Goal: Task Accomplishment & Management: Use online tool/utility

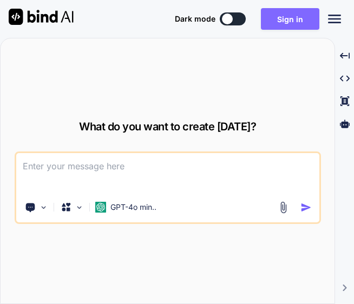
click at [283, 21] on button "Sign in" at bounding box center [290, 19] width 58 height 22
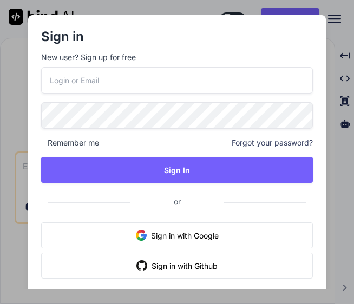
click at [189, 17] on div "Sign in New user? Sign up for free Remember me Forgot your password? Sign In or…" at bounding box center [177, 169] width 280 height 309
click at [137, 87] on input "email" at bounding box center [176, 80] width 271 height 26
type input "[EMAIL_ADDRESS]"
click at [42, 139] on span "Remember me" at bounding box center [70, 142] width 58 height 11
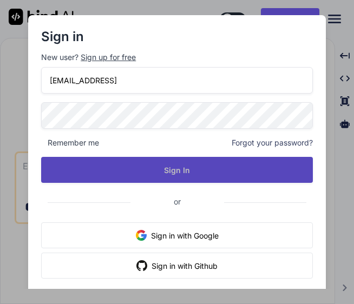
click at [214, 164] on button "Sign In" at bounding box center [176, 170] width 271 height 26
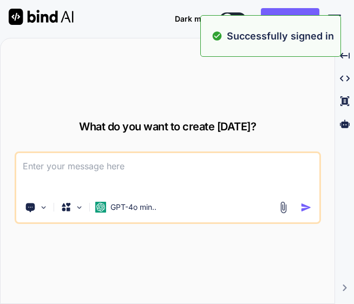
type textarea "x"
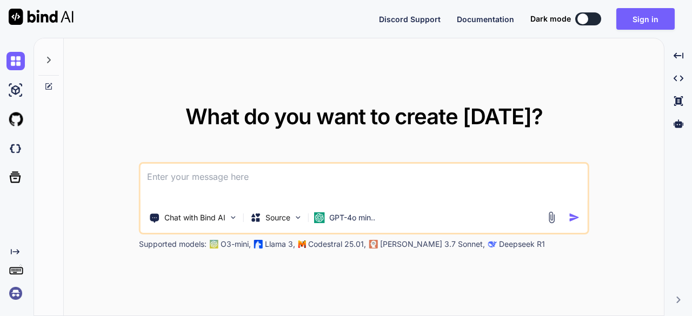
click at [17, 294] on img at bounding box center [15, 293] width 18 height 18
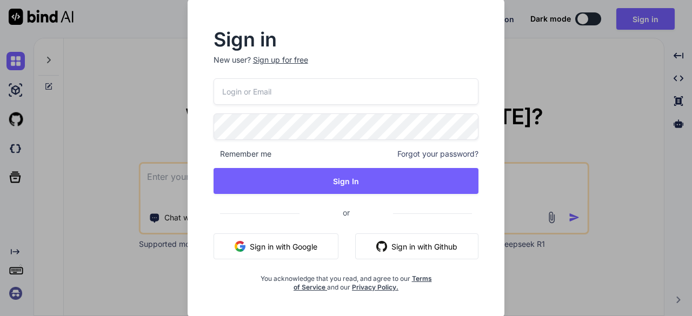
type input "services@growstack.ai"
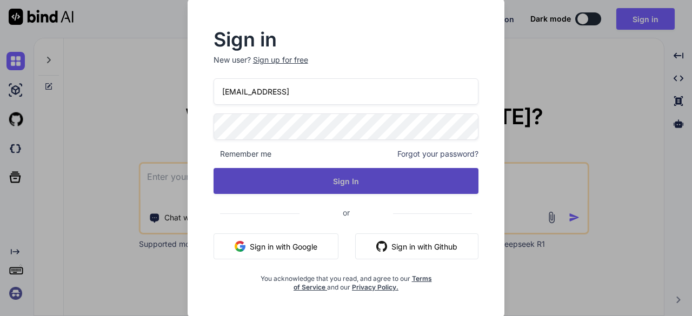
click at [345, 177] on button "Sign In" at bounding box center [346, 181] width 265 height 26
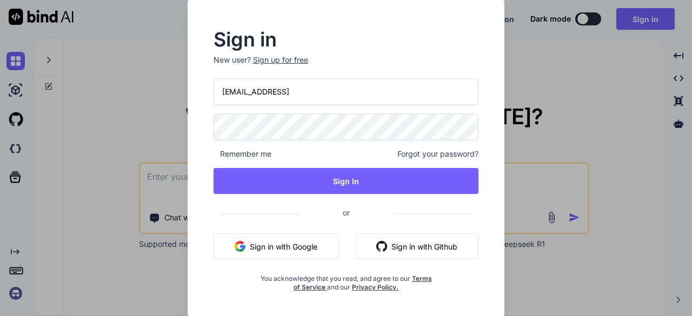
click at [218, 151] on span "Remember me" at bounding box center [243, 154] width 58 height 11
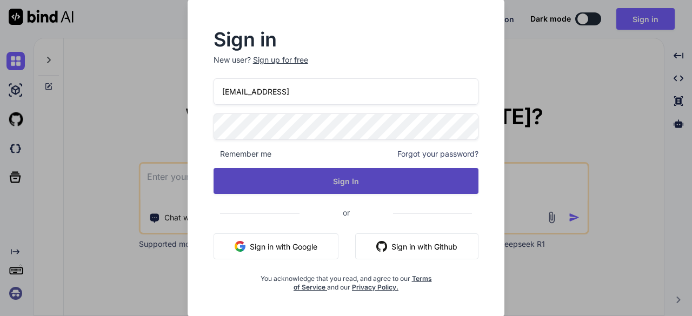
click at [237, 185] on button "Sign In" at bounding box center [346, 181] width 265 height 26
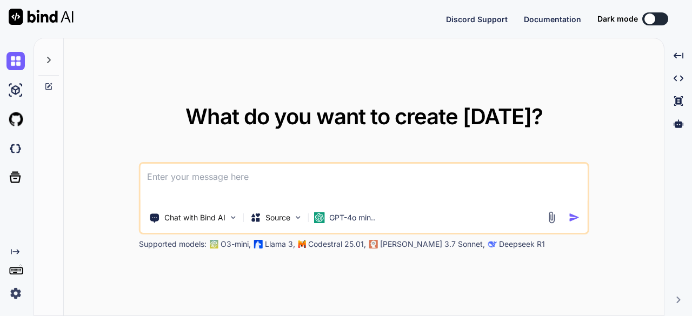
click at [353, 101] on div "What do you want to create today? Chat with Bind AI Source GPT-4o min.. Support…" at bounding box center [364, 177] width 600 height 278
click at [50, 57] on icon at bounding box center [48, 60] width 9 height 9
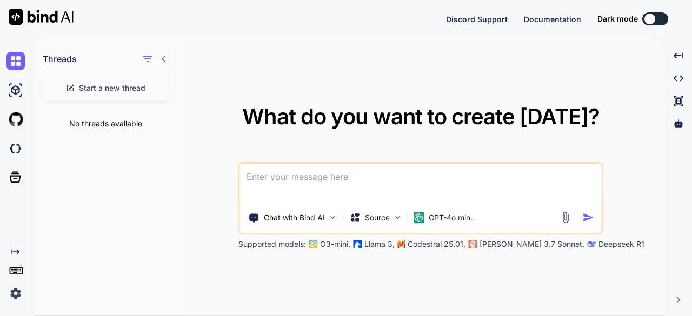
click at [165, 62] on icon at bounding box center [163, 59] width 9 height 9
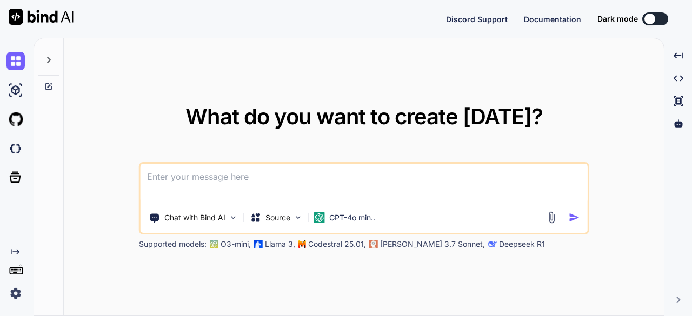
click at [18, 290] on img at bounding box center [15, 293] width 18 height 18
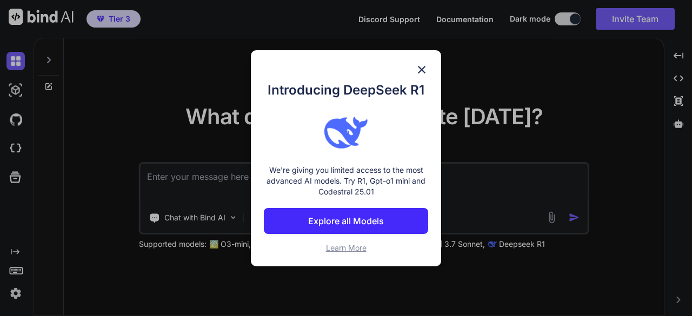
click at [341, 217] on p "Explore all Models" at bounding box center [346, 221] width 76 height 13
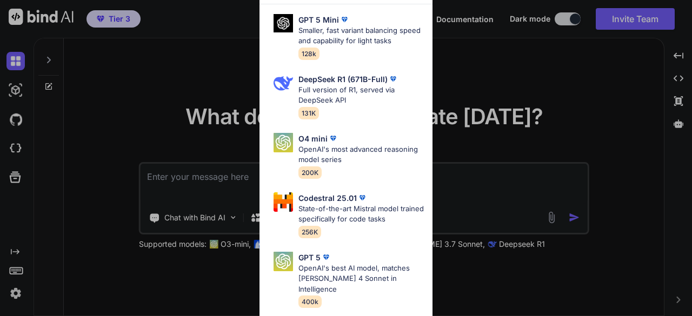
click at [353, 74] on div "All GPT 5 Mini Smaller, fast variant balancing speed and capability for light t…" at bounding box center [346, 158] width 692 height 316
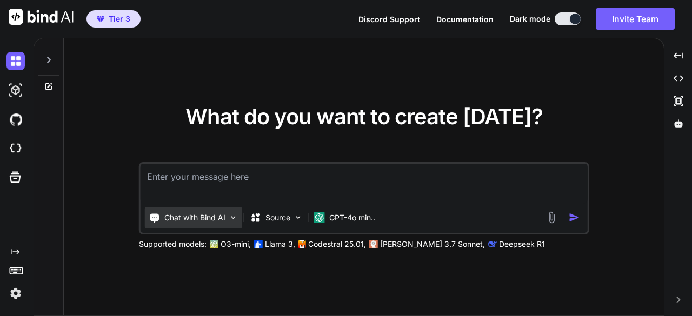
click at [225, 219] on p "Chat with Bind AI" at bounding box center [194, 217] width 61 height 11
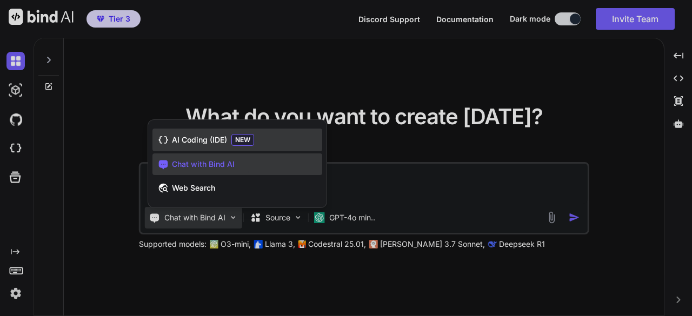
click at [215, 138] on span "AI Coding (IDE)" at bounding box center [199, 140] width 55 height 11
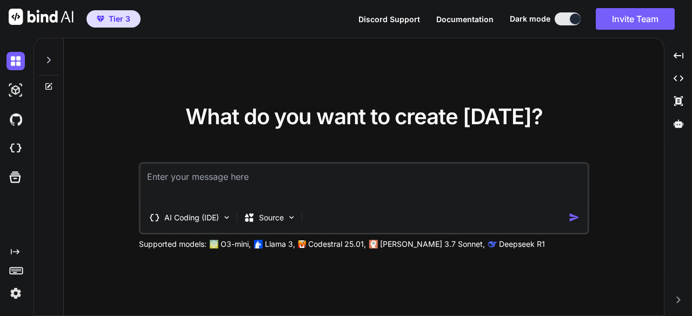
click at [227, 176] on textarea at bounding box center [364, 184] width 447 height 40
click at [12, 59] on img at bounding box center [15, 61] width 18 height 18
click at [13, 270] on icon at bounding box center [16, 270] width 15 height 15
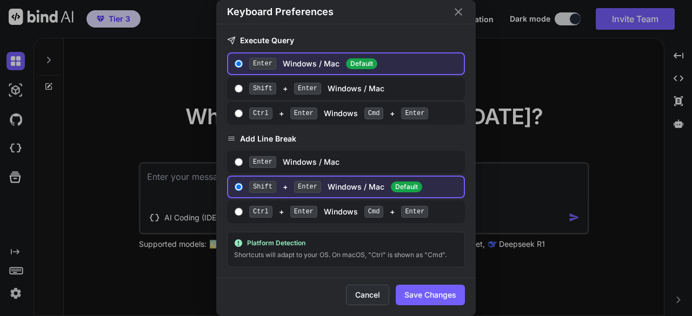
click at [353, 289] on button "Cancel" at bounding box center [367, 295] width 43 height 21
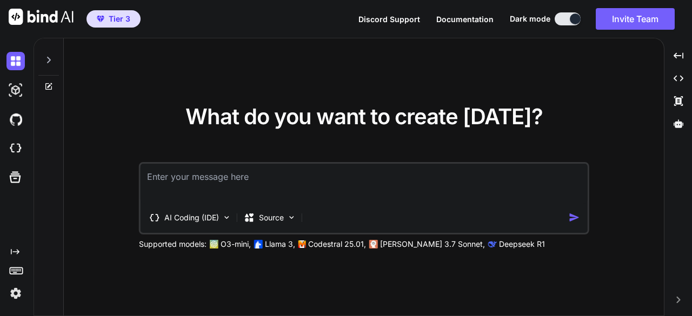
click at [14, 272] on rect at bounding box center [15, 272] width 4 height 1
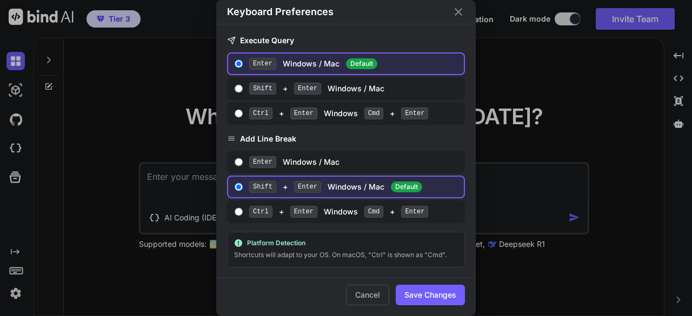
click at [14, 272] on div "Keyboard Preferences Execute Query Enter Windows / Mac Default Shift + Enter Wi…" at bounding box center [346, 158] width 692 height 316
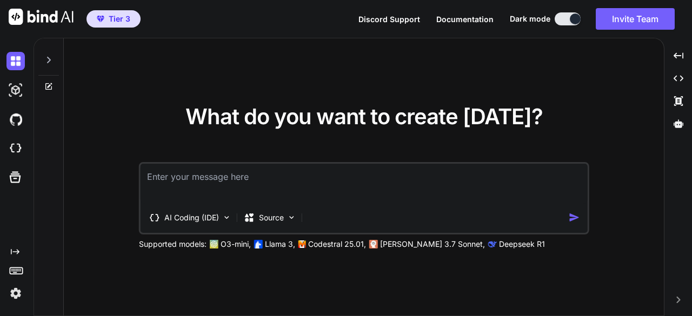
click at [15, 250] on icon "Created with Pixso." at bounding box center [15, 252] width 9 height 9
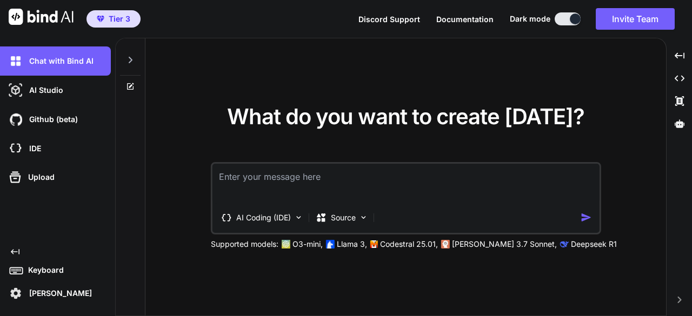
click at [48, 296] on p "Meghana Chelikani" at bounding box center [58, 293] width 67 height 11
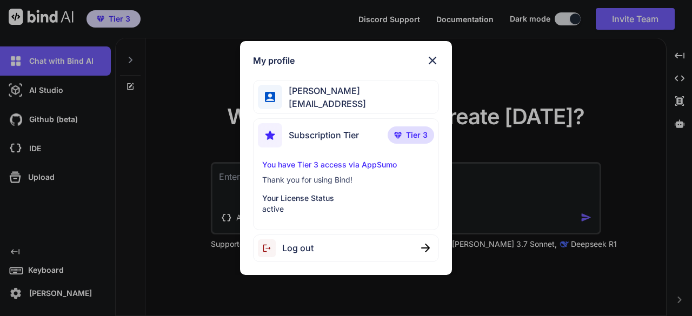
click at [353, 137] on span "Tier 3" at bounding box center [417, 135] width 22 height 11
click at [353, 165] on p "You have Tier 3 access via AppSumo" at bounding box center [345, 164] width 167 height 11
click at [307, 182] on p "Thank you for using Bind!" at bounding box center [345, 180] width 167 height 11
click at [278, 134] on img at bounding box center [270, 135] width 24 height 24
click at [353, 66] on img at bounding box center [432, 60] width 13 height 13
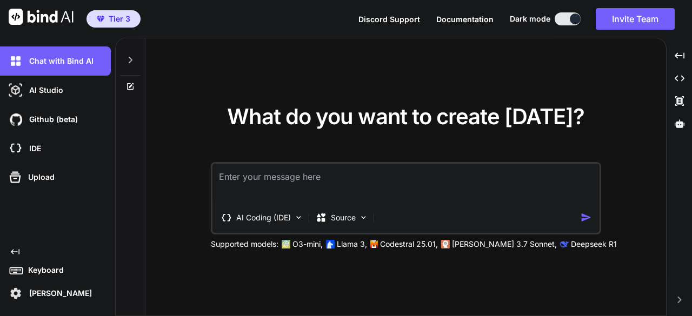
click at [307, 171] on textarea at bounding box center [405, 184] width 387 height 40
click at [344, 224] on div "Source" at bounding box center [341, 218] width 61 height 22
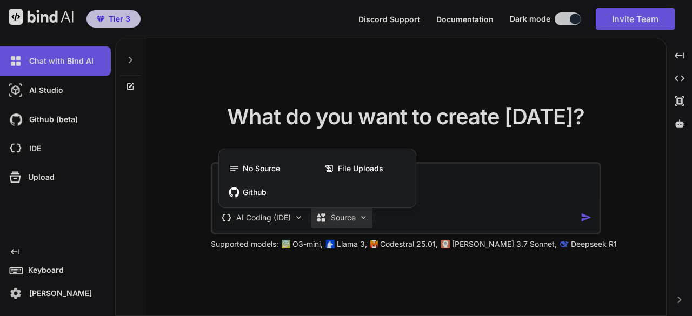
click at [344, 224] on div at bounding box center [346, 158] width 692 height 316
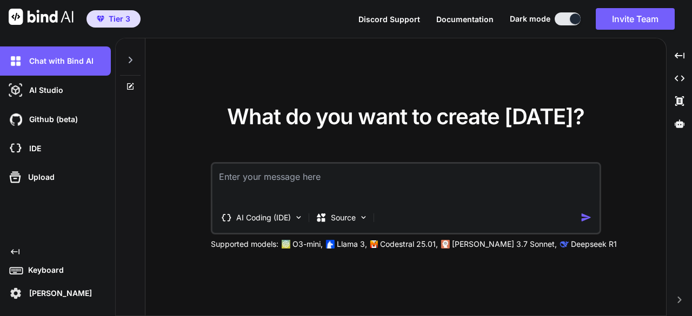
click at [13, 290] on img at bounding box center [15, 293] width 18 height 18
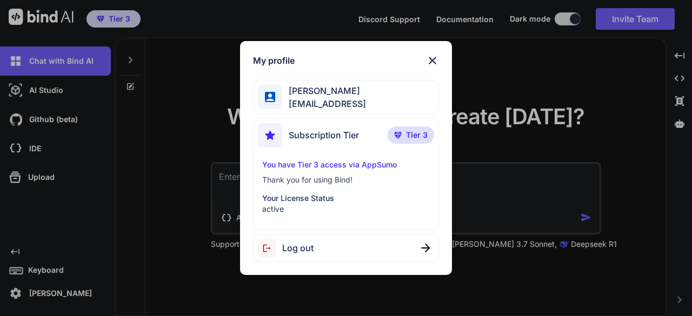
click at [353, 59] on img at bounding box center [432, 60] width 13 height 13
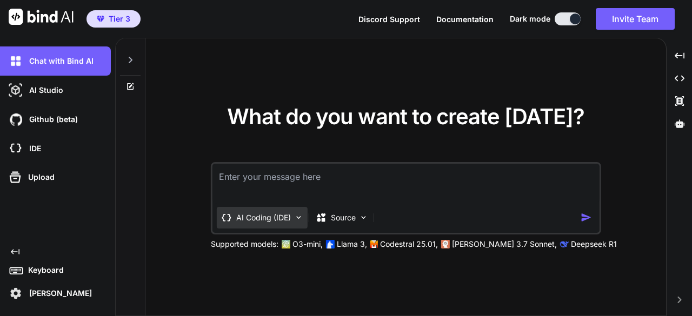
click at [273, 217] on p "AI Coding (IDE)" at bounding box center [263, 217] width 55 height 11
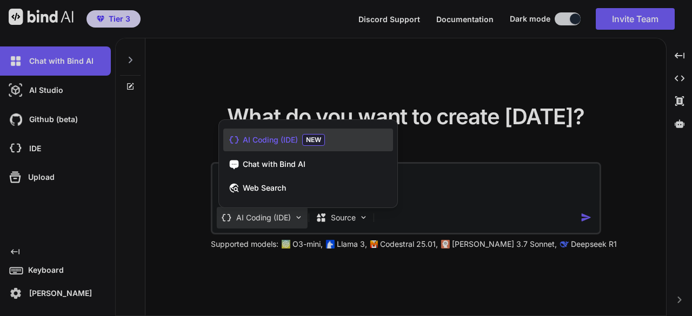
click at [353, 186] on div at bounding box center [346, 158] width 692 height 316
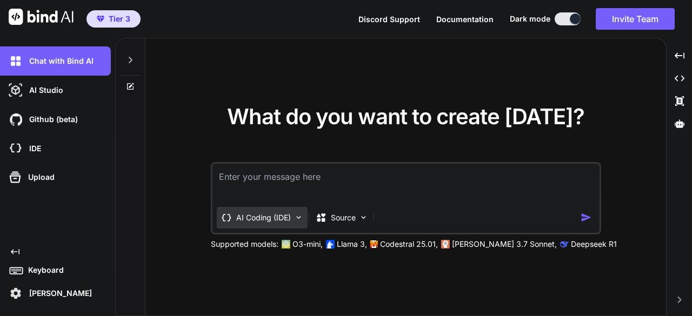
click at [245, 218] on p "AI Coding (IDE)" at bounding box center [263, 217] width 55 height 11
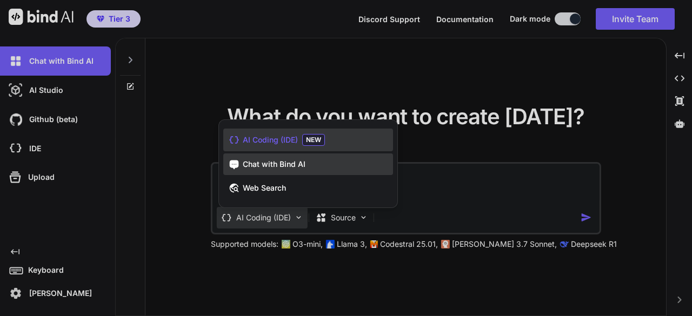
click at [256, 164] on span "Chat with Bind AI" at bounding box center [274, 164] width 63 height 11
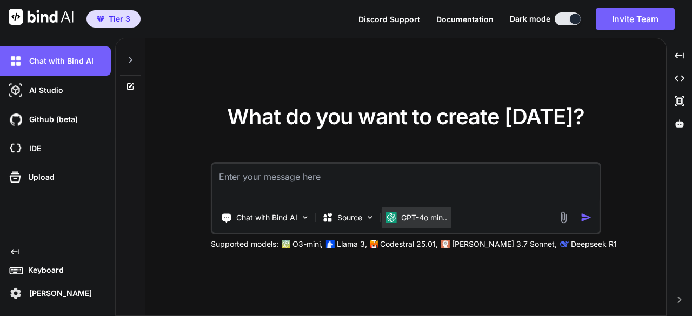
click at [353, 213] on p "GPT-4o min.." at bounding box center [424, 217] width 46 height 11
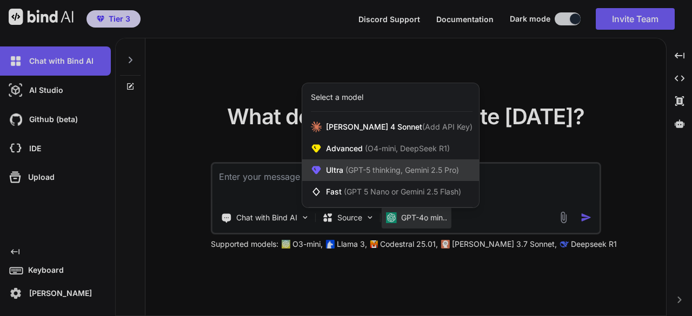
click at [353, 169] on span "(GPT-5 thinking, Gemini 2.5 Pro)" at bounding box center [401, 169] width 116 height 9
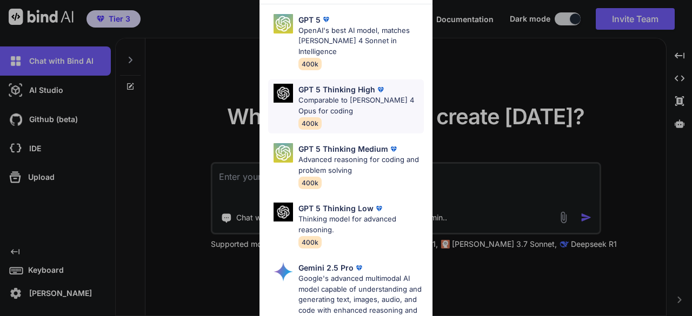
click at [299, 84] on p "GPT 5 Thinking High" at bounding box center [336, 89] width 77 height 11
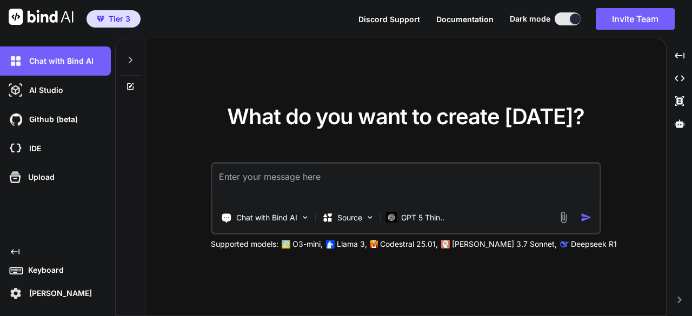
click at [298, 178] on textarea at bounding box center [405, 184] width 387 height 40
click at [353, 211] on div "GPT 5 Thin.." at bounding box center [415, 218] width 67 height 22
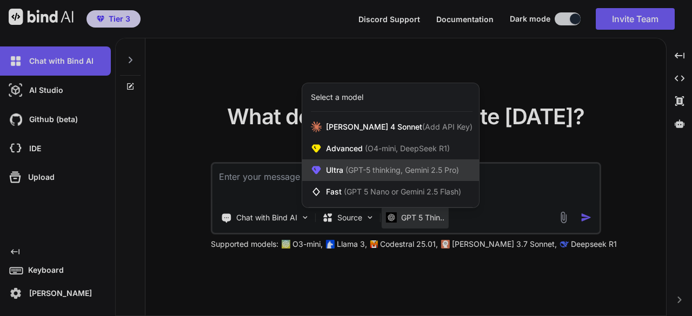
click at [353, 175] on span "Ultra (GPT-5 thinking, Gemini 2.5 Pro)" at bounding box center [392, 170] width 133 height 11
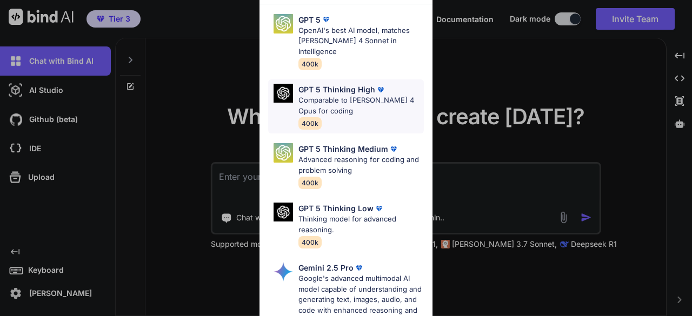
click at [353, 95] on p "Comparable to [PERSON_NAME] 4 Opus for coding" at bounding box center [360, 105] width 125 height 21
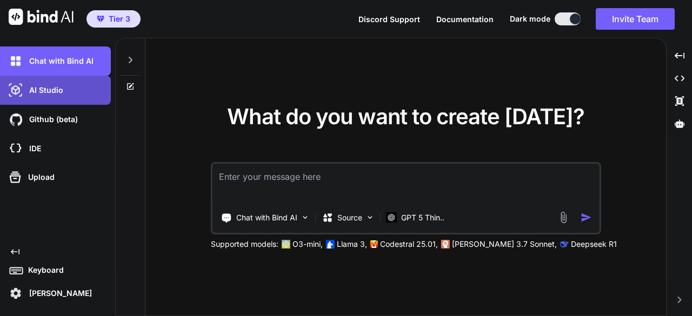
click at [26, 81] on div "AI Studio" at bounding box center [55, 90] width 111 height 29
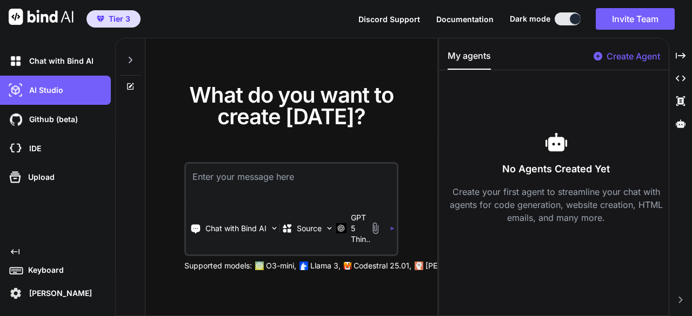
drag, startPoint x: 439, startPoint y: 94, endPoint x: 474, endPoint y: 86, distance: 35.8
click at [353, 86] on div "What do you want to create today? Chat with Bind AI Source GPT 5 Thin.. Support…" at bounding box center [403, 177] width 577 height 278
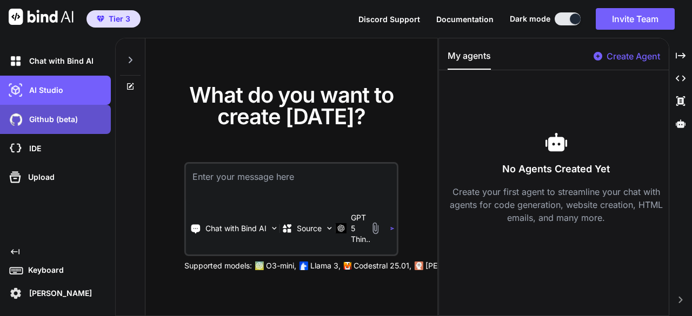
click at [53, 118] on p "Github (beta)" at bounding box center [51, 119] width 53 height 11
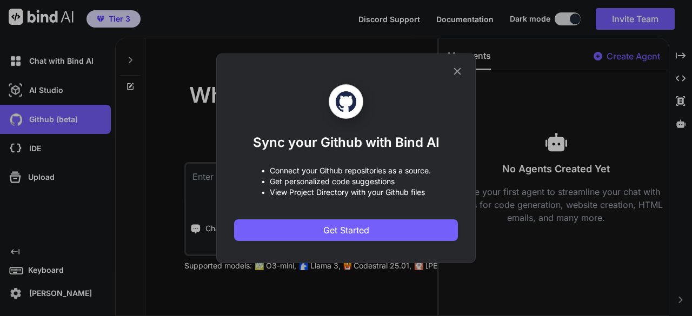
click at [353, 69] on icon at bounding box center [457, 71] width 7 height 7
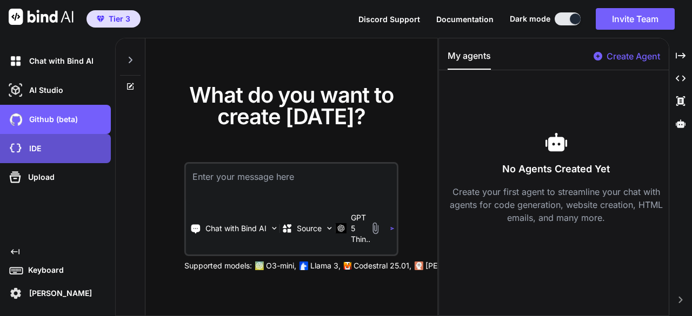
click at [37, 150] on p "IDE" at bounding box center [33, 148] width 16 height 11
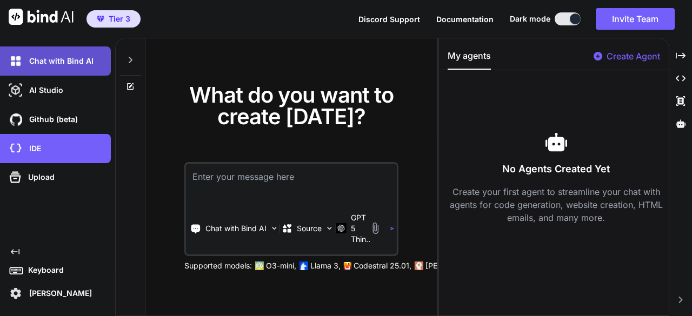
click at [27, 64] on p "Chat with Bind AI" at bounding box center [59, 61] width 69 height 11
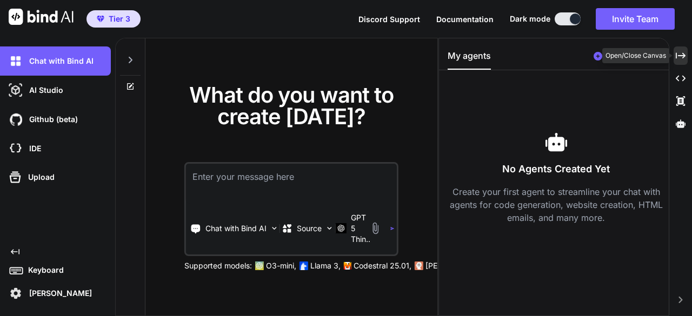
click at [353, 55] on icon "Created with Pixso." at bounding box center [681, 56] width 10 height 10
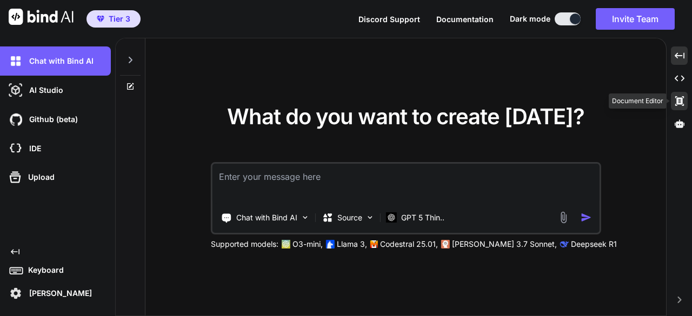
click at [353, 104] on icon at bounding box center [679, 101] width 9 height 10
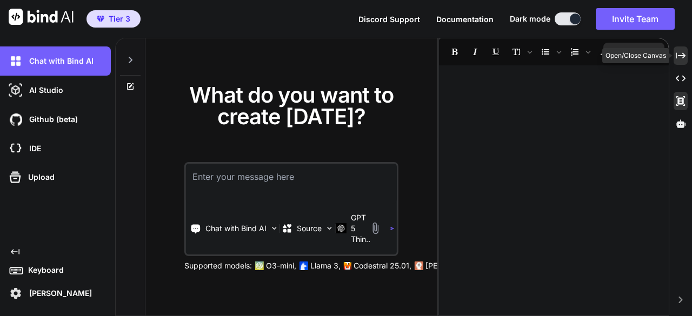
click at [353, 57] on icon "Created with Pixso." at bounding box center [681, 56] width 10 height 10
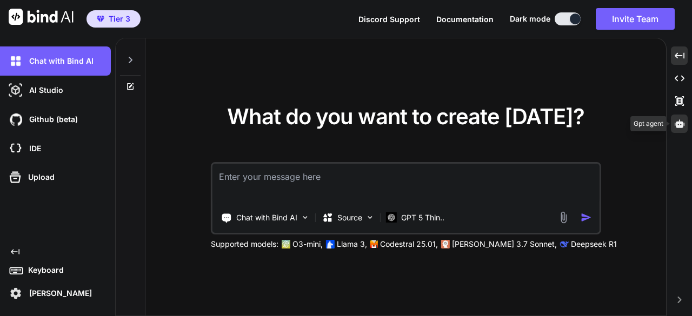
click at [353, 123] on div at bounding box center [679, 124] width 17 height 18
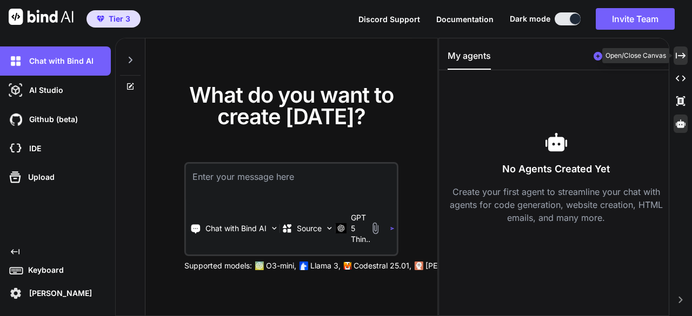
click at [353, 61] on div "Created with Pixso." at bounding box center [681, 55] width 14 height 18
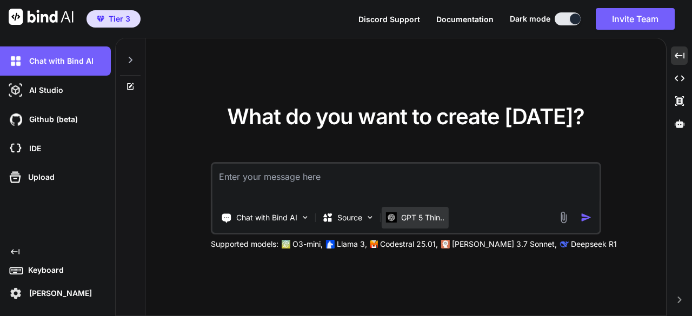
click at [353, 211] on div "GPT 5 Thin.." at bounding box center [415, 218] width 67 height 22
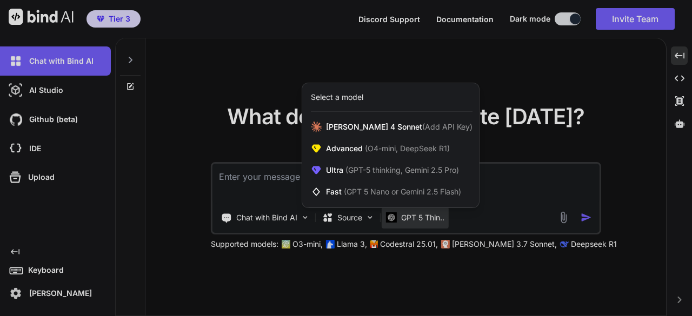
click at [180, 63] on div at bounding box center [346, 158] width 692 height 316
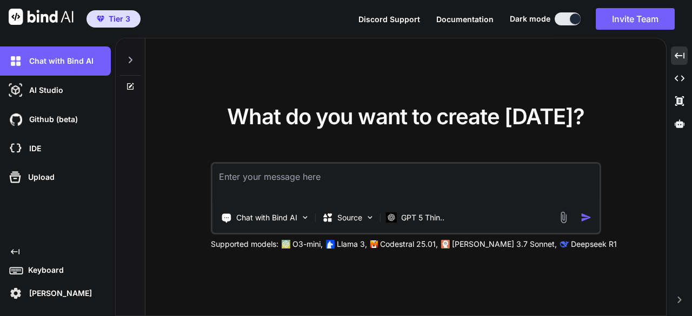
click at [353, 19] on span "Documentation" at bounding box center [464, 19] width 57 height 9
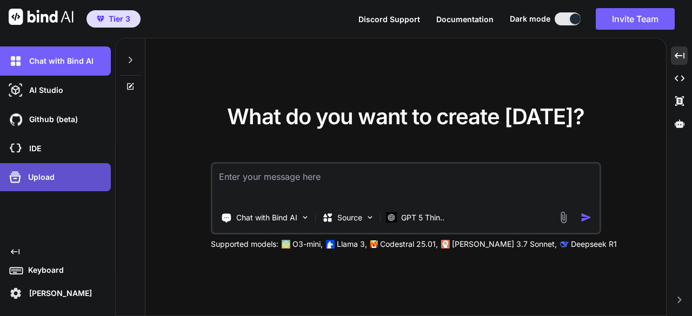
click at [53, 175] on p "Upload" at bounding box center [39, 177] width 31 height 11
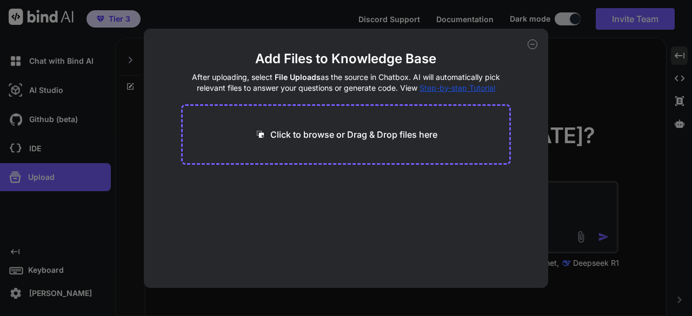
click at [353, 123] on div "Add Files to Knowledge Base After uploading, select File Uploads as the source …" at bounding box center [346, 158] width 692 height 316
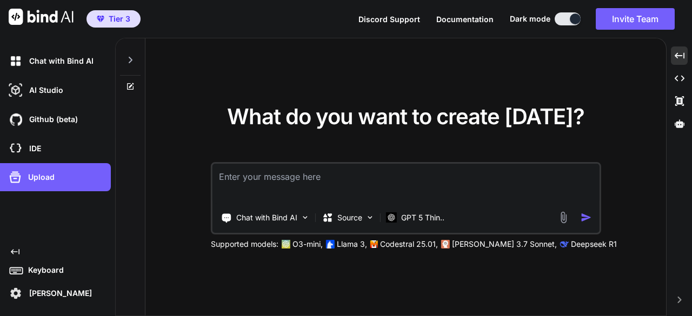
click at [353, 181] on textarea at bounding box center [405, 184] width 387 height 40
type textarea "H"
type textarea "Provide me different examples for window functions in sql"
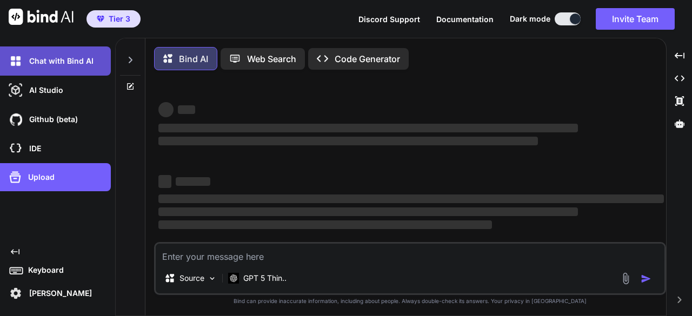
click at [75, 68] on div "Chat with Bind AI" at bounding box center [58, 61] width 104 height 18
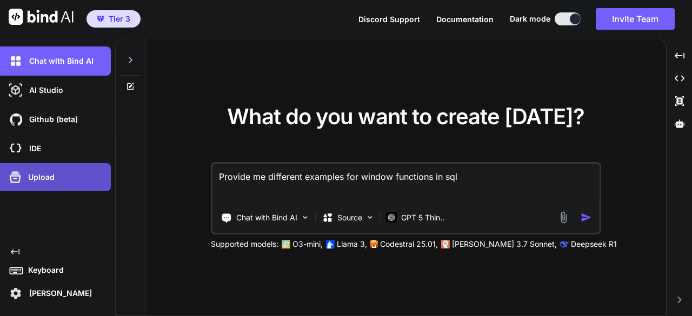
click at [65, 172] on div "Upload" at bounding box center [58, 177] width 104 height 17
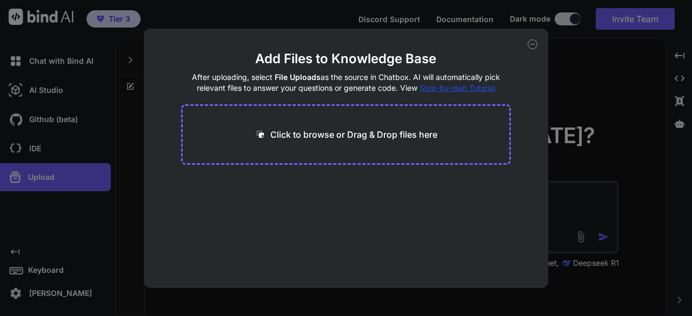
click at [67, 54] on div "Add Files to Knowledge Base After uploading, select File Uploads as the source …" at bounding box center [346, 158] width 692 height 316
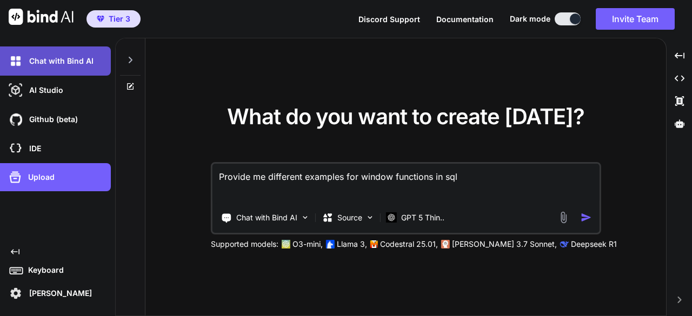
click at [92, 57] on div "Chat with Bind AI" at bounding box center [58, 61] width 104 height 18
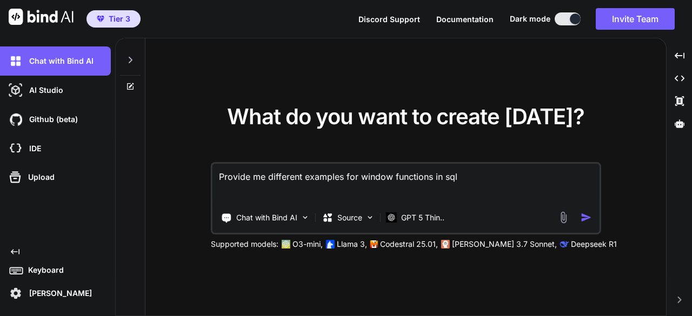
click at [353, 217] on img "button" at bounding box center [586, 217] width 11 height 11
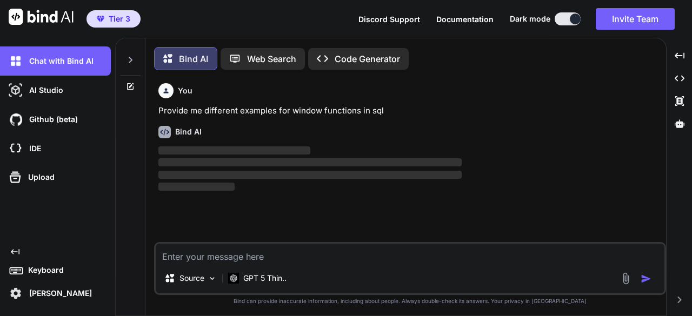
scroll to position [4, 0]
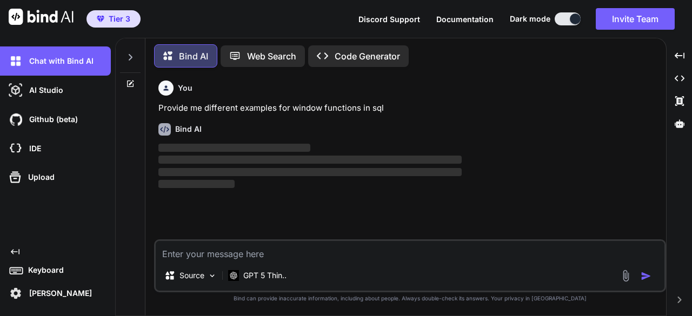
click at [14, 250] on icon "Created with Pixso." at bounding box center [15, 252] width 9 height 9
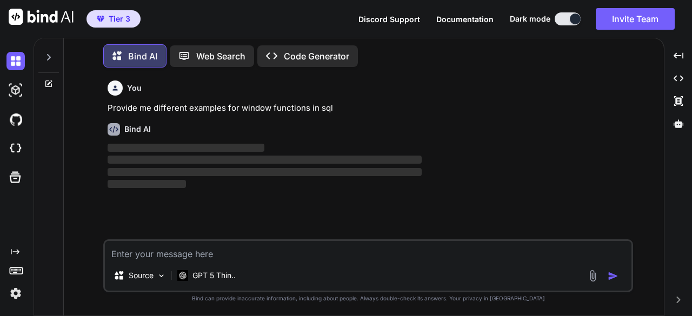
click at [110, 20] on span "Tier 3" at bounding box center [120, 19] width 22 height 11
click at [107, 19] on span "Tier 3" at bounding box center [113, 19] width 42 height 11
click at [17, 297] on img at bounding box center [15, 293] width 18 height 18
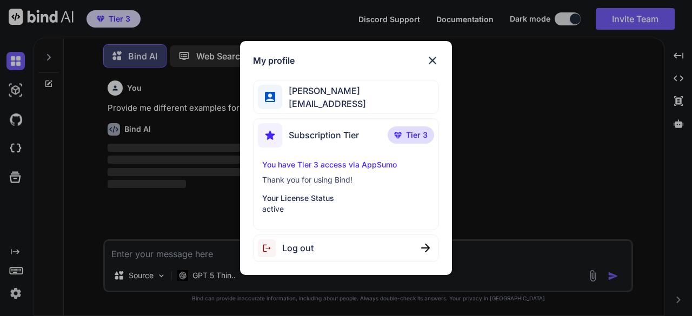
click at [347, 162] on p "You have Tier 3 access via AppSumo" at bounding box center [345, 164] width 167 height 11
click at [353, 57] on img at bounding box center [432, 60] width 13 height 13
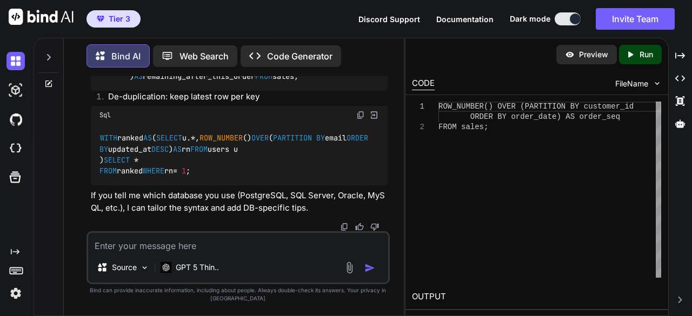
scroll to position [2728, 0]
click at [196, 247] on textarea at bounding box center [238, 242] width 301 height 19
type textarea "j"
type textarea "write a java program to maintain inter thread communication"
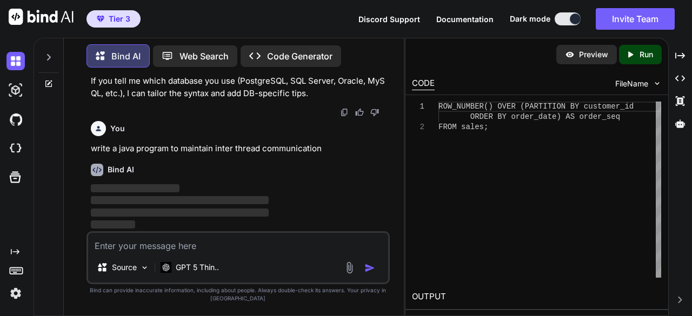
scroll to position [2842, 0]
click at [51, 53] on icon at bounding box center [48, 57] width 9 height 9
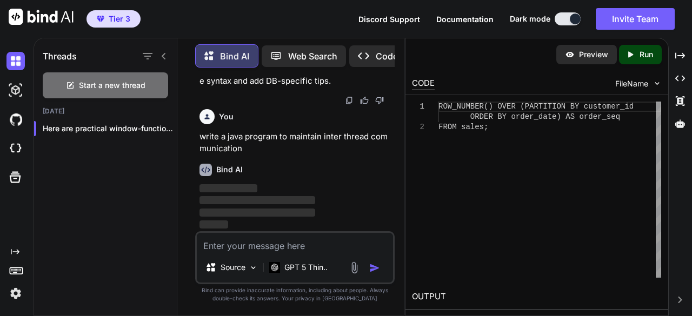
scroll to position [3381, 0]
click at [353, 57] on icon "Created with Pixso." at bounding box center [680, 56] width 10 height 10
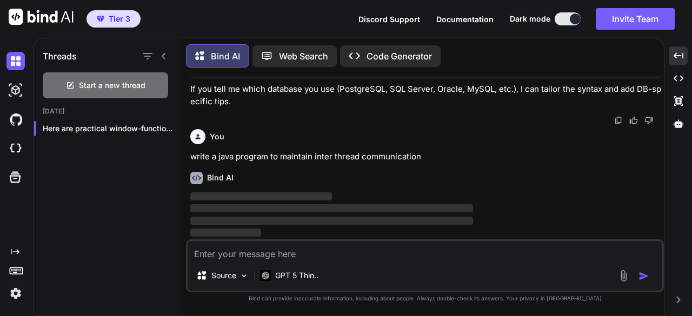
scroll to position [2481, 0]
click at [165, 52] on icon at bounding box center [163, 56] width 9 height 9
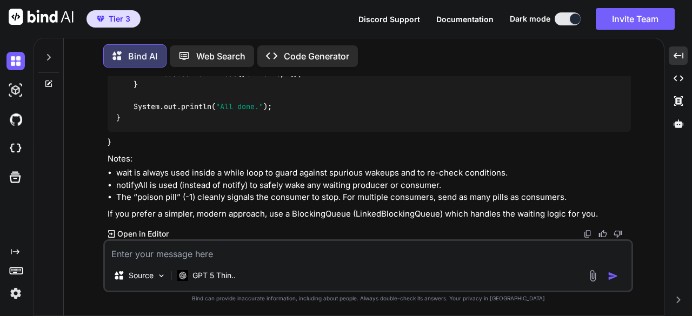
scroll to position [3824, 0]
click at [222, 260] on textarea at bounding box center [368, 250] width 527 height 19
type textarea "Not this much complex one but a simple example without generic types"
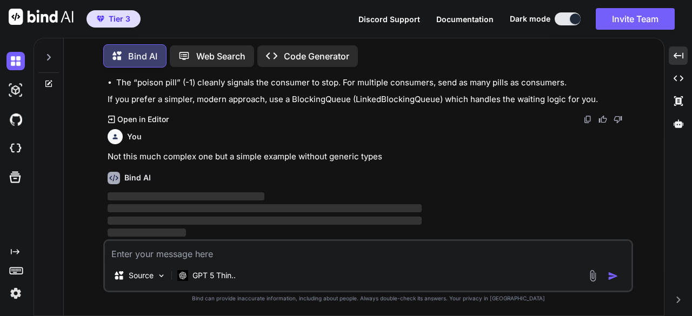
scroll to position [3938, 0]
click at [353, 99] on icon at bounding box center [678, 101] width 9 height 10
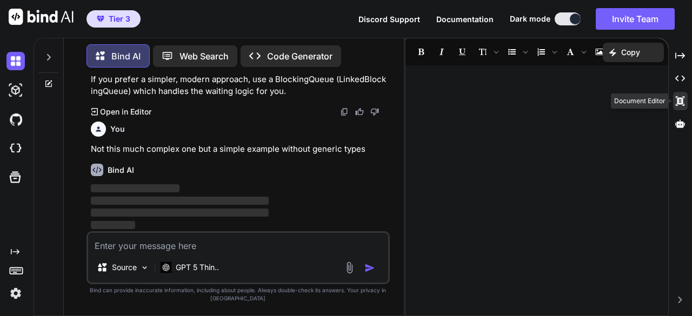
scroll to position [4392, 0]
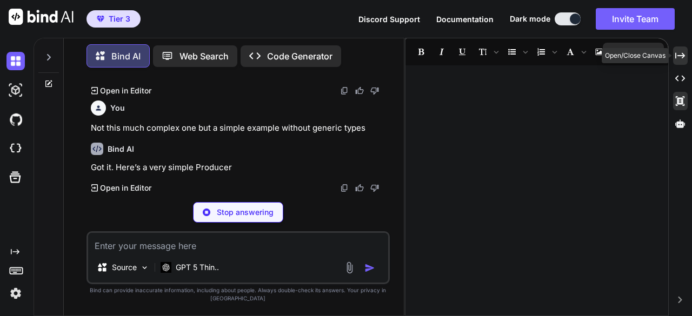
click at [353, 54] on icon "Created with Pixso." at bounding box center [680, 56] width 10 height 10
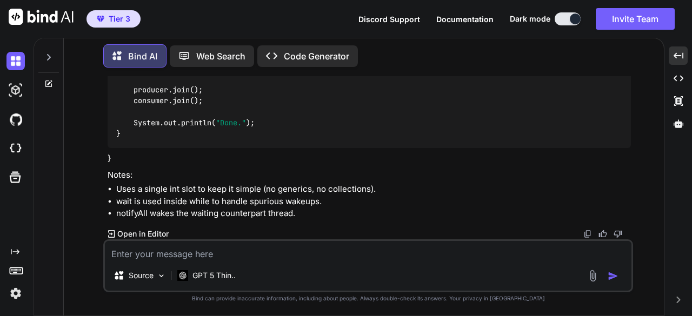
scroll to position [3903, 0]
click at [353, 84] on div "Created with Pixso." at bounding box center [678, 78] width 19 height 18
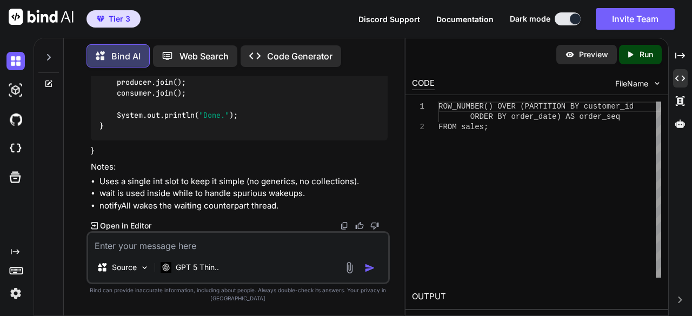
scroll to position [4509, 0]
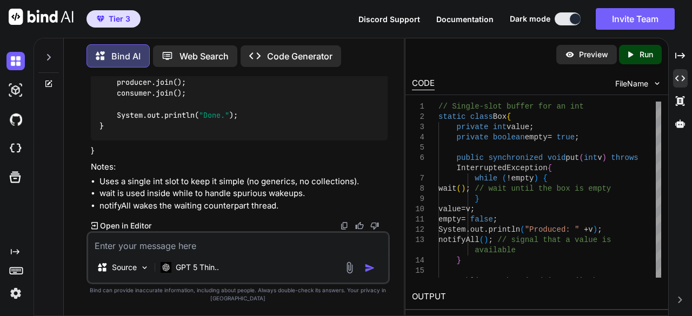
click at [353, 54] on p "Run" at bounding box center [647, 54] width 14 height 11
click at [353, 298] on h2 "OUTPUT" at bounding box center [536, 296] width 262 height 25
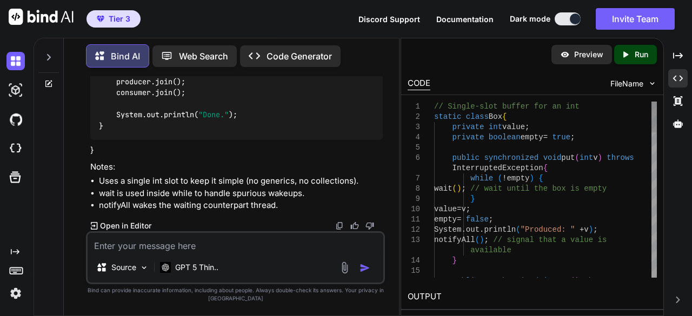
scroll to position [4573, 0]
drag, startPoint x: 404, startPoint y: 138, endPoint x: 343, endPoint y: 137, distance: 61.1
click at [343, 137] on div "Bind AI Web Search Created with Pixso. Code Generator You Provide me different …" at bounding box center [363, 177] width 658 height 278
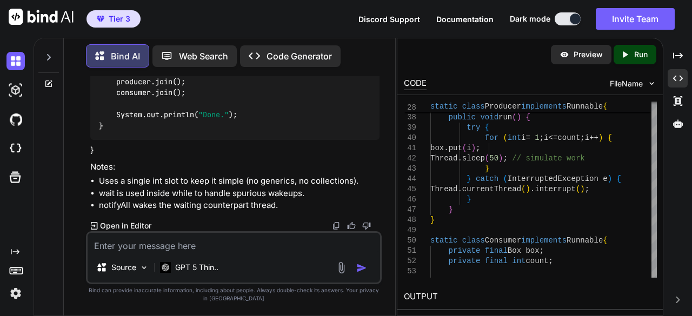
click at [353, 277] on div "36 37 38 39 40 41 42 43 44 45 46 47 48 49 50 51 52 53 54 @Override public void …" at bounding box center [530, 189] width 266 height 189
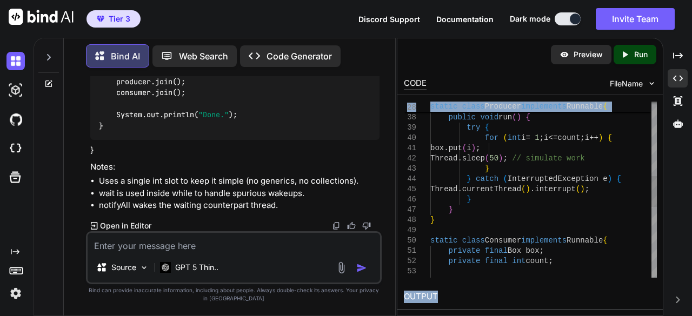
drag, startPoint x: 576, startPoint y: 305, endPoint x: 568, endPoint y: 192, distance: 113.3
click at [353, 192] on div "Preview Created with Pixso. Run CODE FileName 36 37 38 39 40 41 42 43 44 45 46 …" at bounding box center [530, 207] width 266 height 338
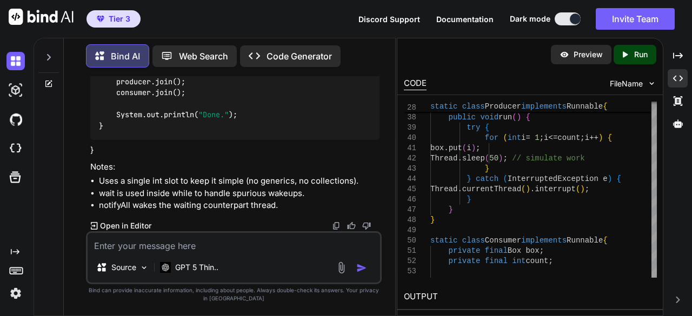
click at [353, 281] on div "Source GPT 5 Thin.." at bounding box center [234, 270] width 292 height 26
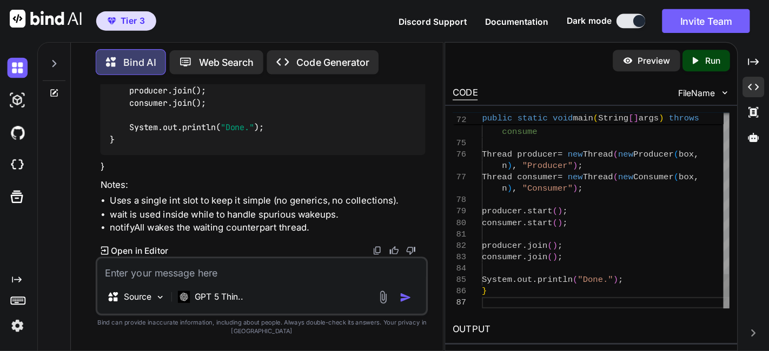
scroll to position [4553, 0]
drag, startPoint x: 396, startPoint y: 284, endPoint x: 337, endPoint y: 280, distance: 58.5
click at [337, 280] on div "Bind AI Web Search Created with Pixso. Code Generator You Provide me different …" at bounding box center [363, 177] width 658 height 278
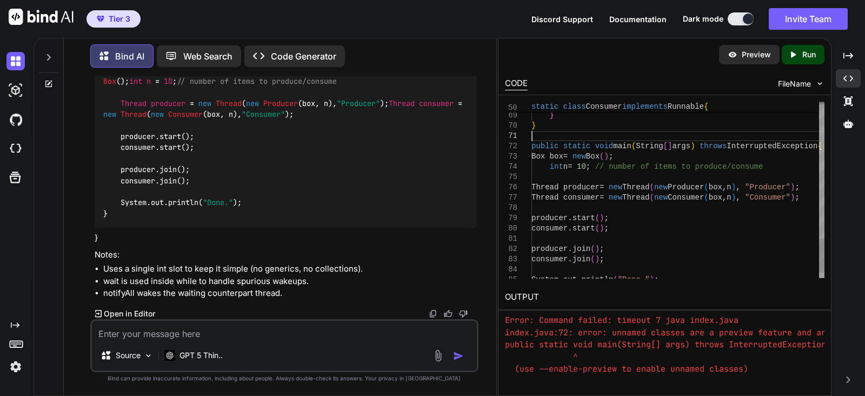
scroll to position [0, 0]
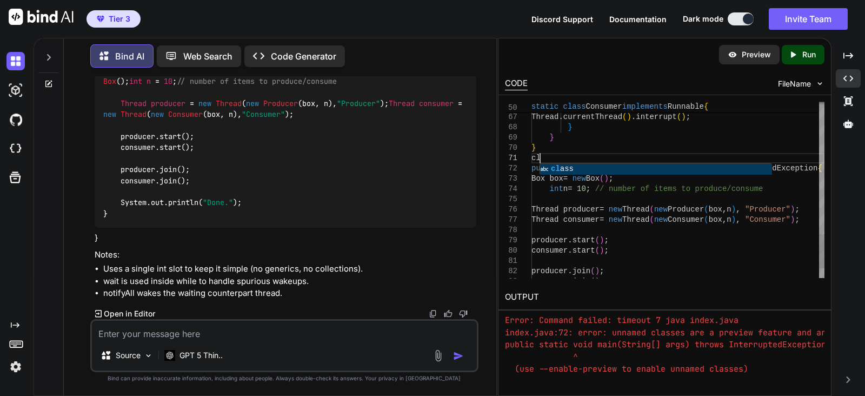
scroll to position [11, 0]
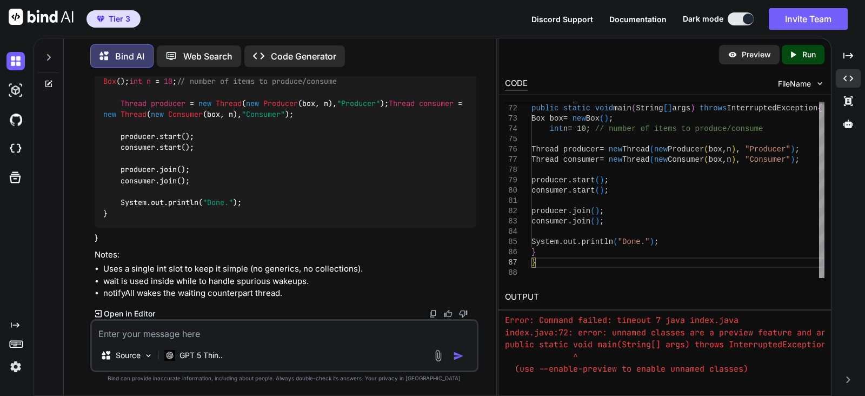
type textarea "consumer.start(); producer.join(); consumer.join(); System.out.println("Done.")…"
click at [353, 45] on div "Created with Pixso. Run" at bounding box center [803, 54] width 43 height 19
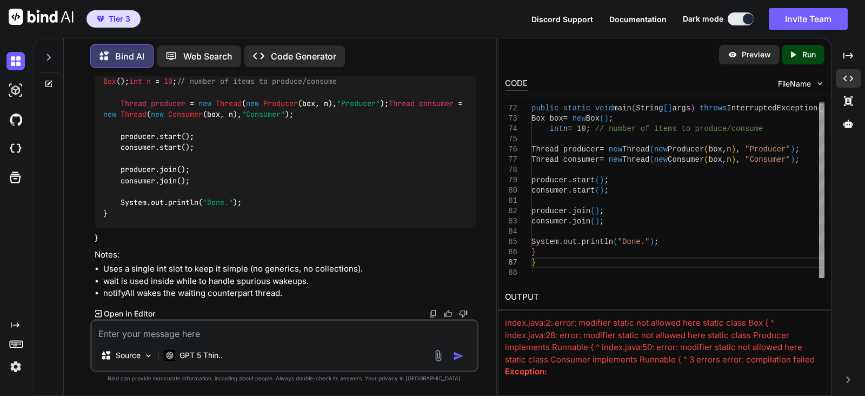
click at [353, 303] on div "index.java:2: error: modifier static not allowed here static class Box { ^ inde…" at bounding box center [664, 341] width 319 height 49
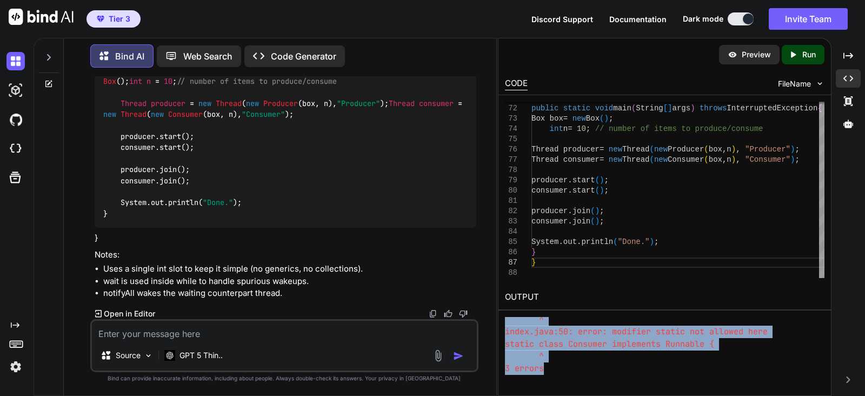
scroll to position [147, 0]
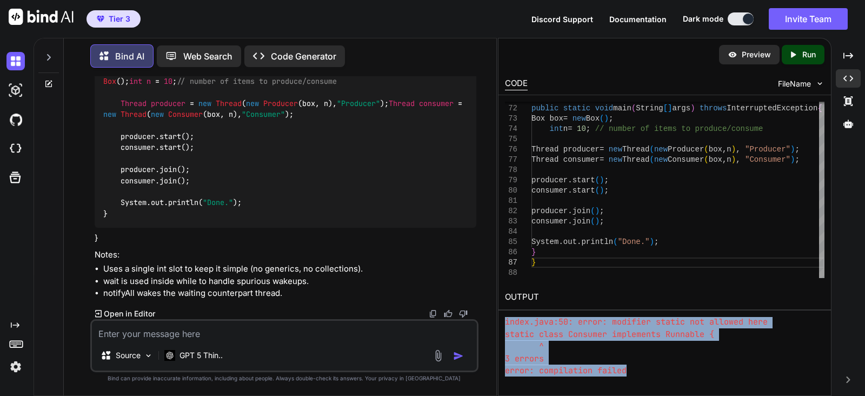
drag, startPoint x: 503, startPoint y: 314, endPoint x: 626, endPoint y: 372, distance: 136.1
click at [353, 303] on div "OUTPUT index.java:2: error: modifier static not allowed here static class Box {…" at bounding box center [664, 330] width 332 height 92
click at [353, 303] on pre "Error: Command failed: timeout 7 java index.java index.java:2: error: modifier …" at bounding box center [664, 304] width 319 height 146
drag, startPoint x: 502, startPoint y: 319, endPoint x: 651, endPoint y: 376, distance: 159.8
click at [353, 303] on div "Preview Created with Pixso. Run CODE FileName 71 72 73 74 75 76 77 78 79 80 81 …" at bounding box center [665, 217] width 334 height 358
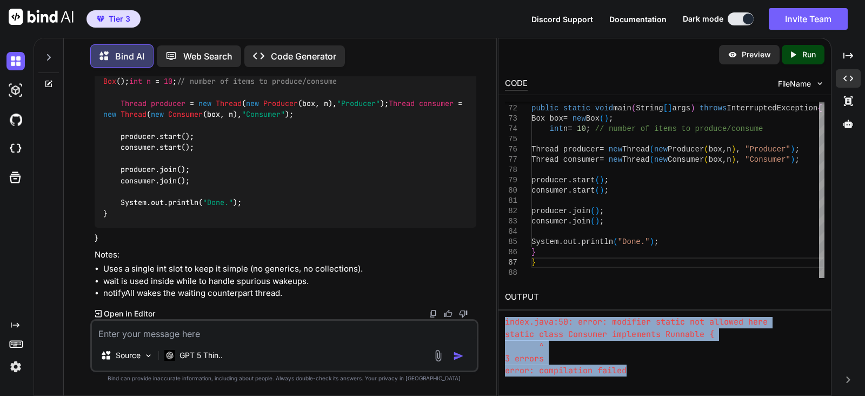
copy div "index.java:2: error: modifier static not allowed here static class Box { ^ inde…"
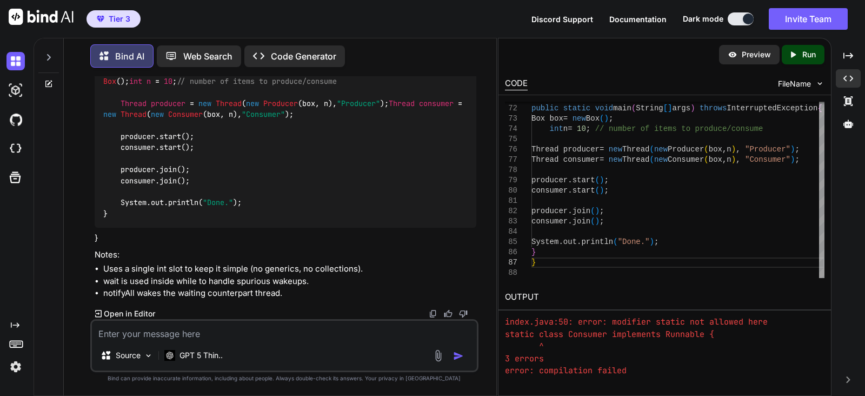
click at [250, 303] on textarea at bounding box center [284, 330] width 385 height 19
paste textarea "index.java:2: error: modifier static not allowed here static class Box { ^ inde…"
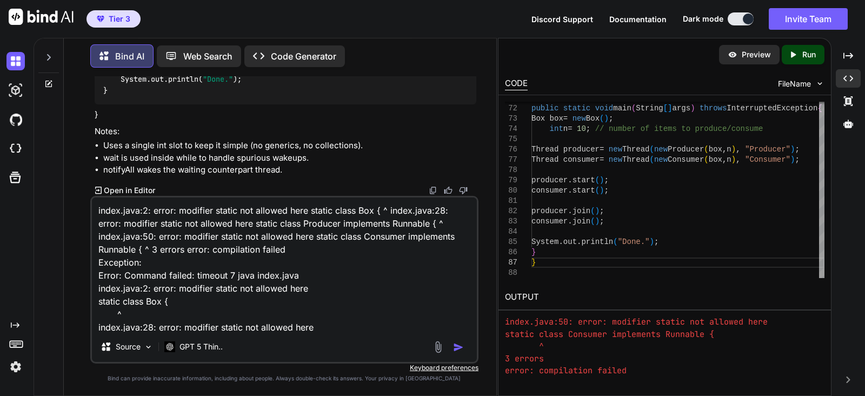
scroll to position [92, 0]
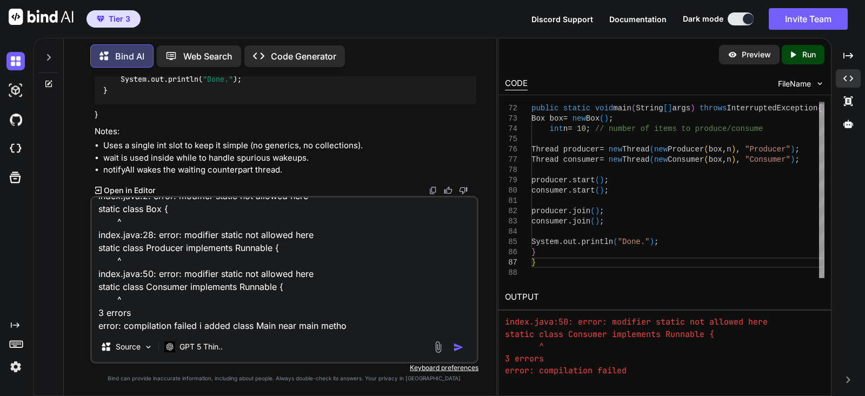
type textarea "index.java:2: error: modifier static not allowed here static class Box { ^ inde…"
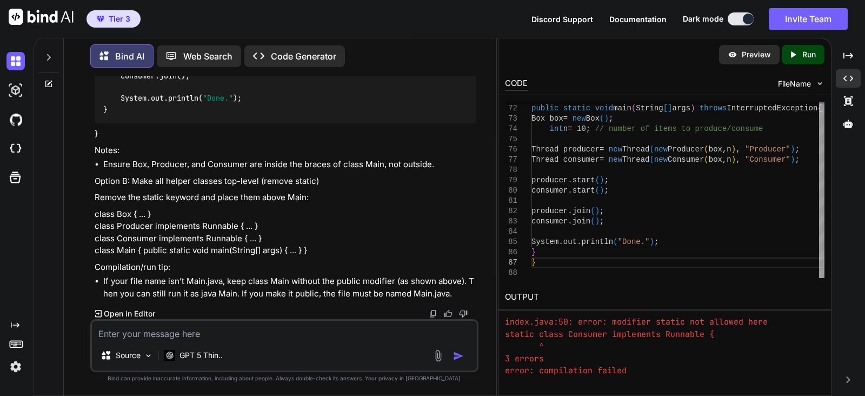
scroll to position [6503, 0]
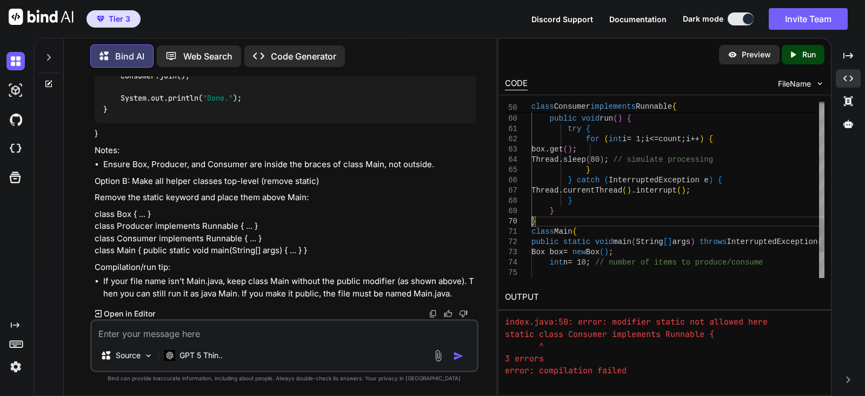
type textarea "} class Main{ public static void main(String[] args) throws InterruptedExceptio…"
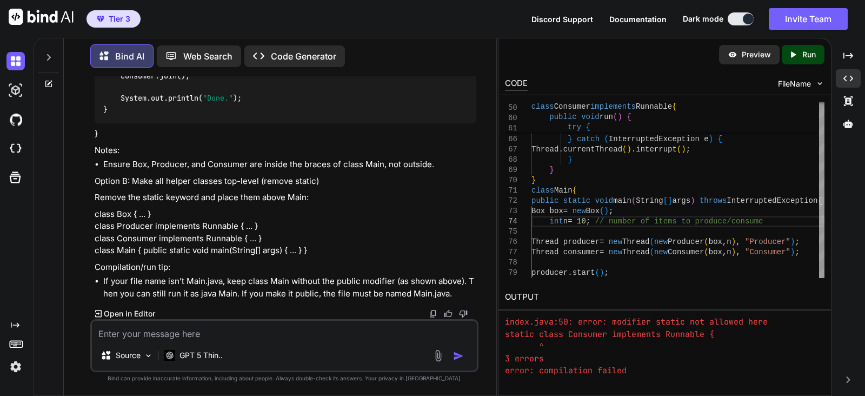
click at [353, 56] on p "Run" at bounding box center [809, 54] width 14 height 11
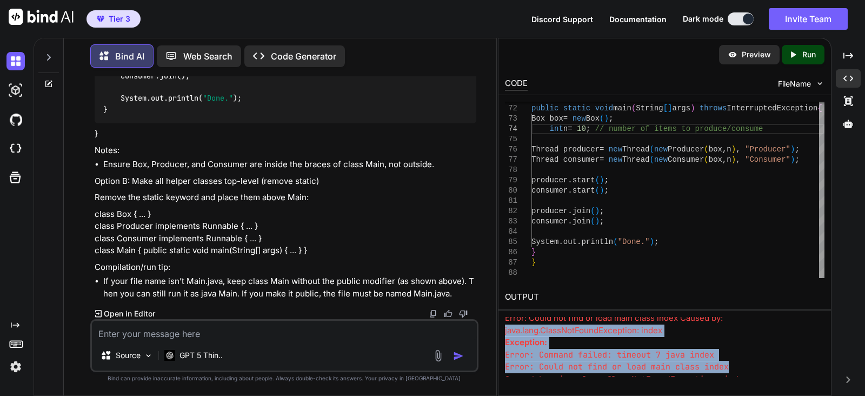
scroll to position [13, 0]
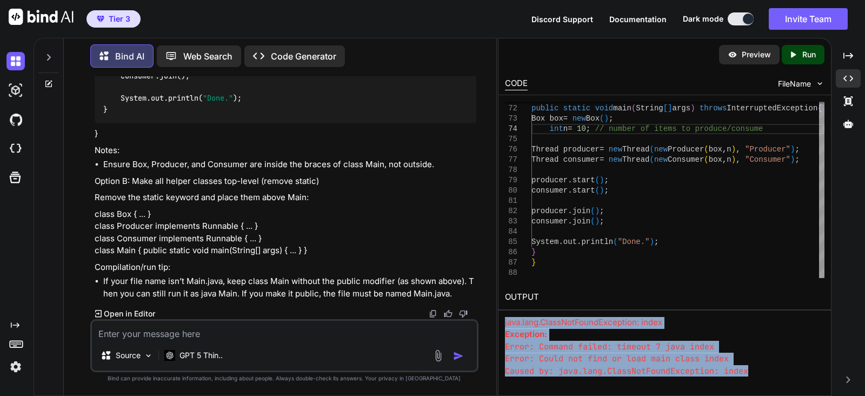
drag, startPoint x: 504, startPoint y: 316, endPoint x: 766, endPoint y: 372, distance: 268.1
click at [353, 303] on div "Error: Could not find or load main class index Caused by: java.lang.ClassNotFou…" at bounding box center [664, 346] width 319 height 59
click at [353, 303] on pre "Error: Command failed: timeout 7 java index Error: Could not find or load main …" at bounding box center [664, 359] width 319 height 37
drag, startPoint x: 503, startPoint y: 313, endPoint x: 776, endPoint y: 381, distance: 281.9
click at [353, 303] on div "Preview Created with Pixso. Run CODE FileName 71 72 73 74 75 76 77 78 79 80 81 …" at bounding box center [665, 217] width 334 height 358
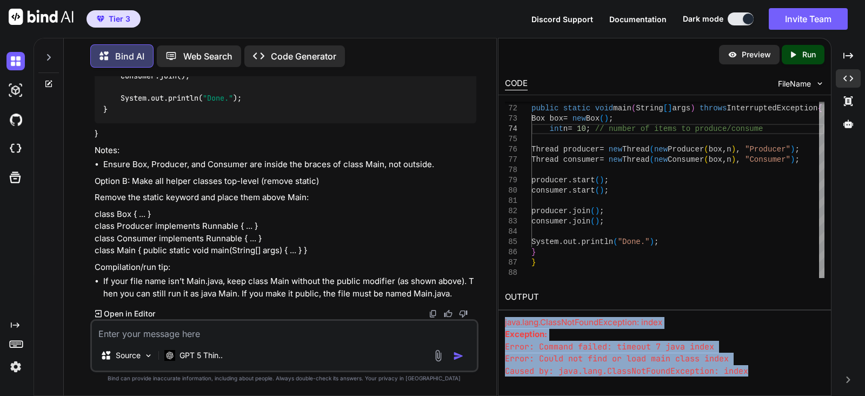
copy div "Error: Could not find or load main class index Caused by: java.lang.ClassNotFou…"
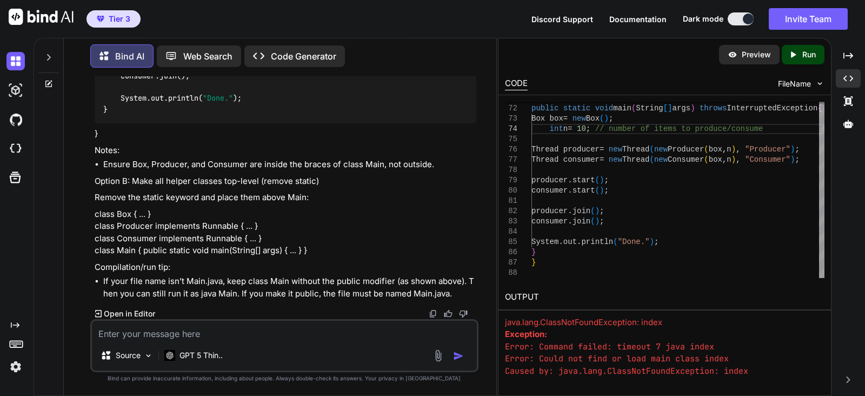
click at [259, 303] on textarea at bounding box center [284, 330] width 385 height 19
paste textarea "Error: Could not find or load main class index Caused by: java.lang.ClassNotFou…"
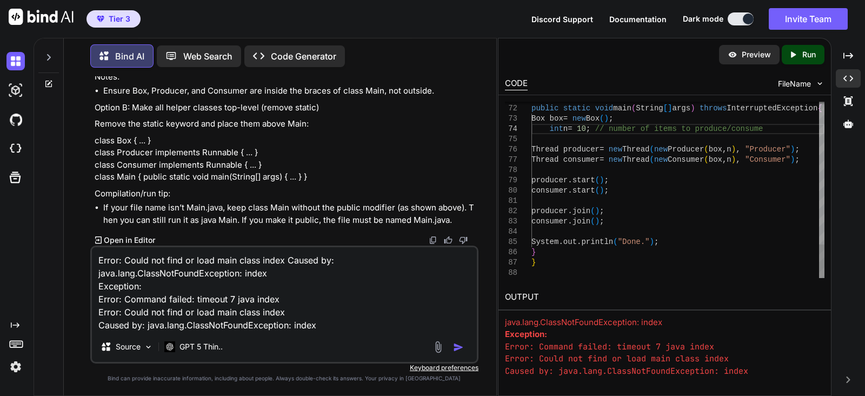
type textarea "Error: Could not find or load main class index Caused by: java.lang.ClassNotFou…"
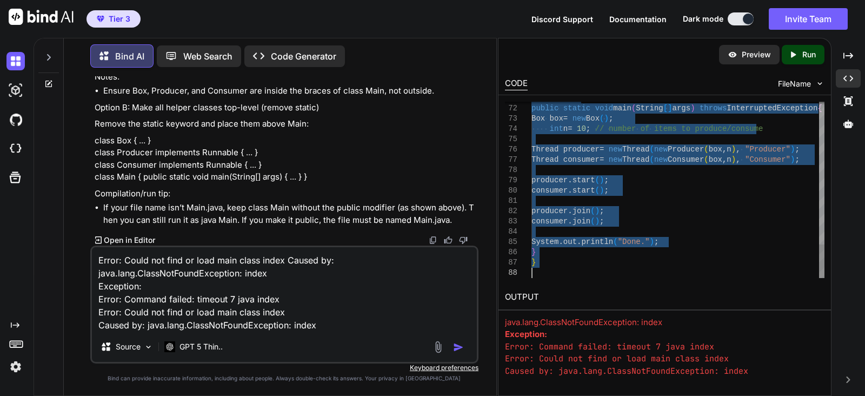
type textarea "// Single-slot buffer for an int class Box { private int value; private boolean…"
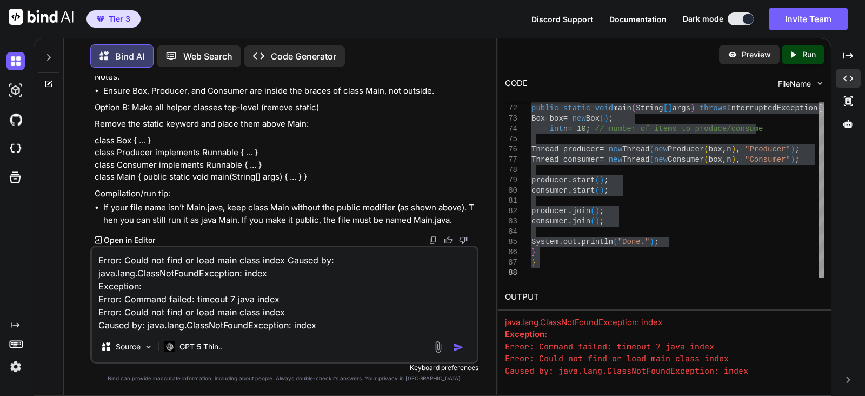
click at [353, 303] on textarea "Error: Could not find or load main class index Caused by: java.lang.ClassNotFou…" at bounding box center [284, 289] width 385 height 84
paste textarea "// Single-slot buffer for an int class Box { private int value; private boolean…"
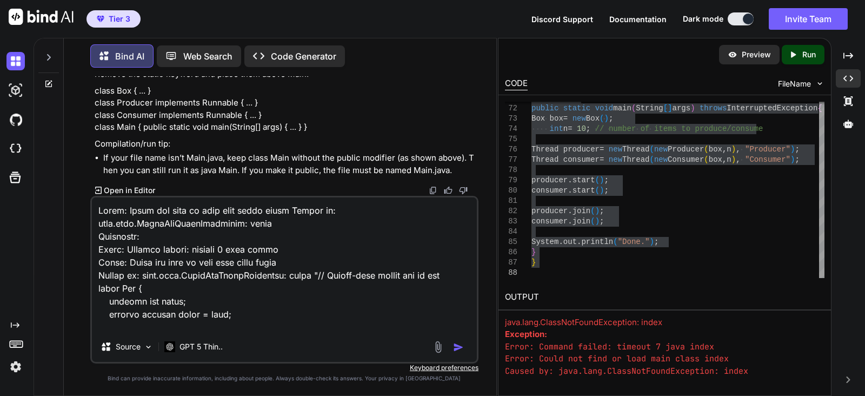
scroll to position [1078, 0]
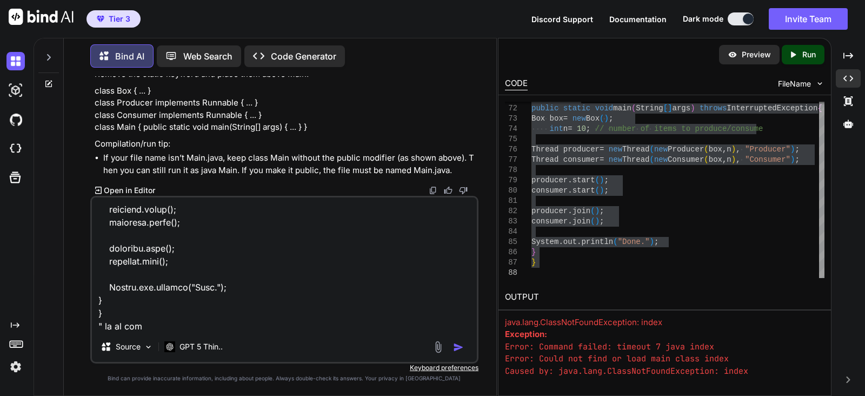
type textarea "Error: Could not find or load main class index Caused by: java.lang.ClassNotFou…"
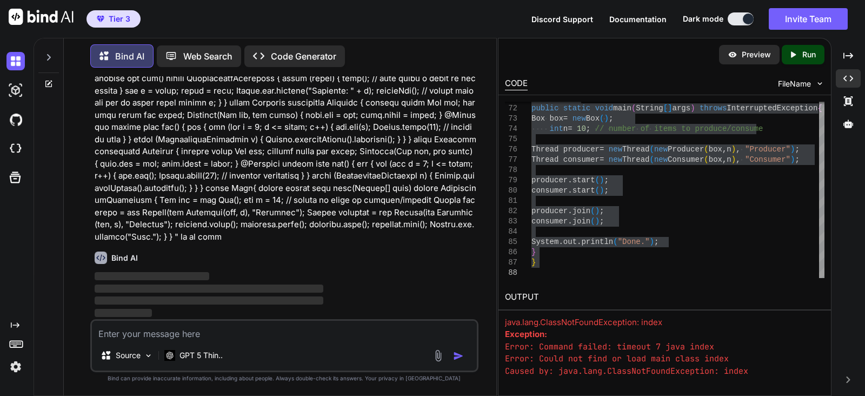
scroll to position [6849, 0]
click at [353, 303] on p "Bind can provide inaccurate information, including about people. Always double-…" at bounding box center [284, 378] width 388 height 8
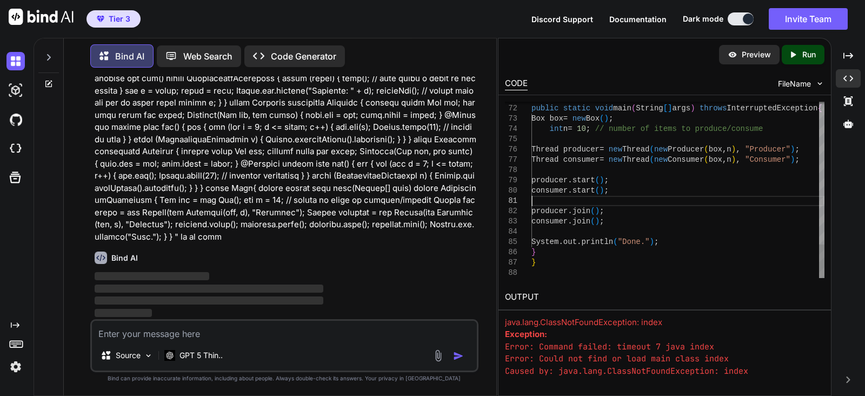
click at [353, 303] on div "You Provide me different examples for window functions in sql Bind AI Here are …" at bounding box center [284, 235] width 424 height 319
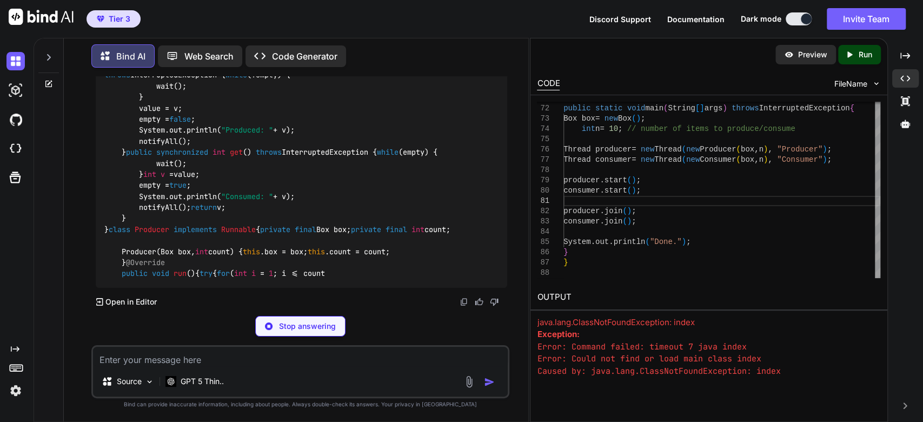
scroll to position [6930, 0]
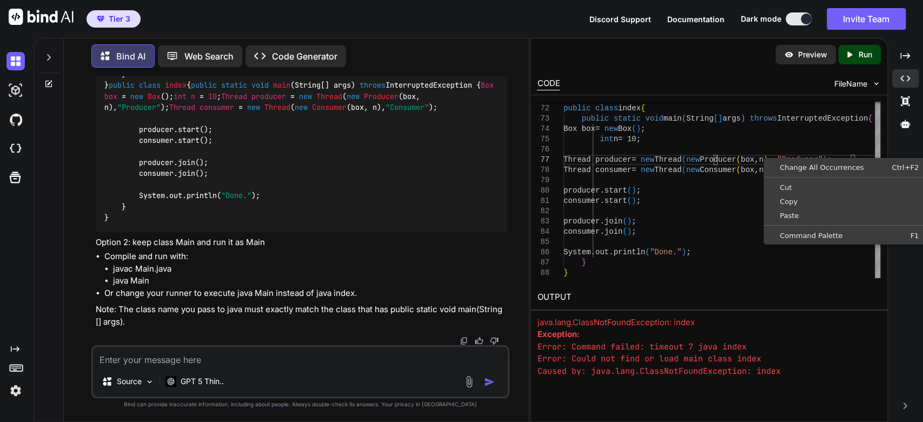
scroll to position [66, 0]
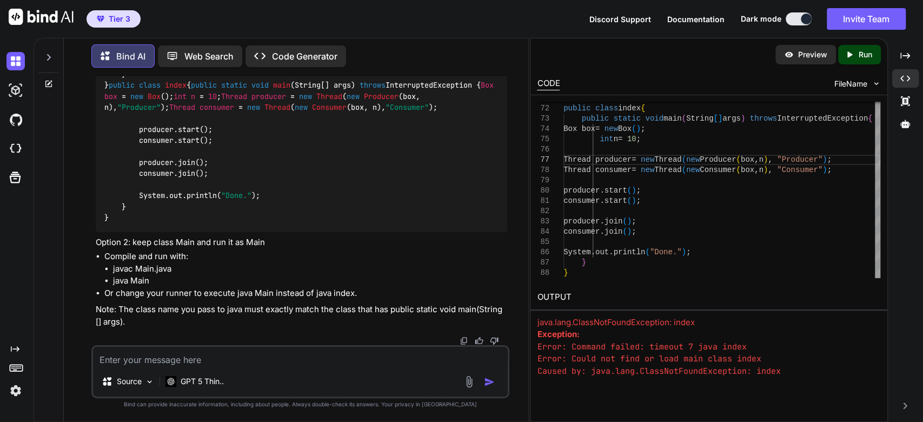
click at [353, 54] on icon "Created with Pixso." at bounding box center [849, 55] width 10 height 10
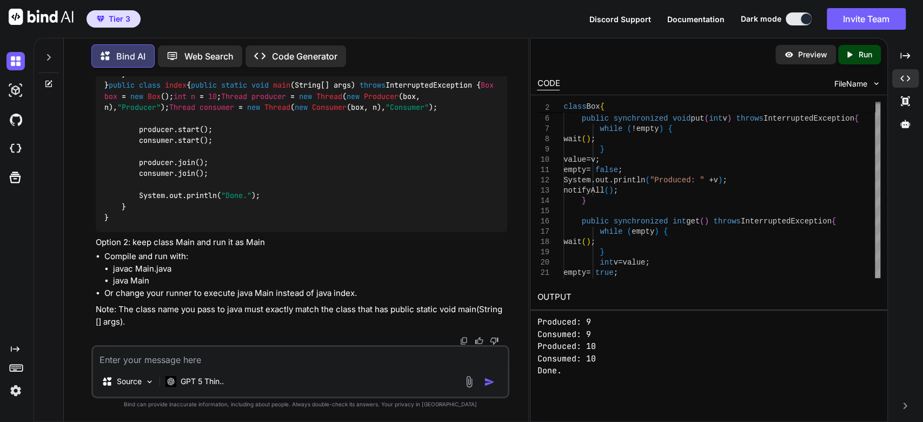
scroll to position [0, 0]
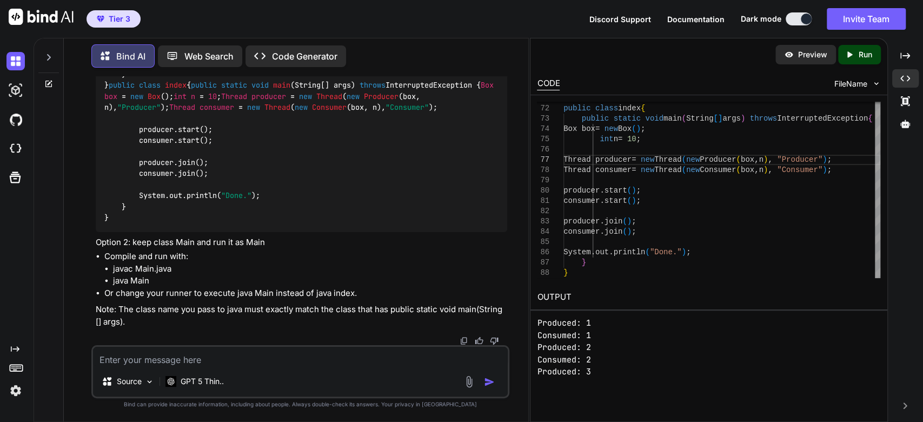
click at [353, 53] on icon "Created with Pixso." at bounding box center [851, 55] width 14 height 10
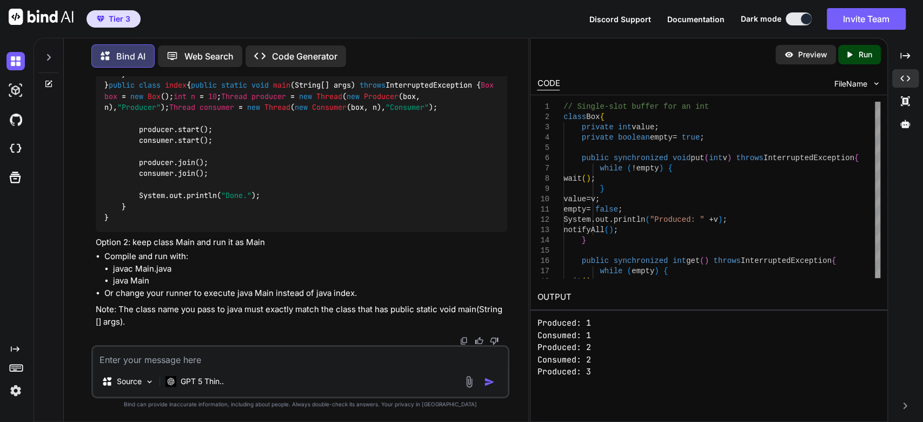
scroll to position [7858, 0]
click at [15, 303] on img at bounding box center [15, 390] width 18 height 18
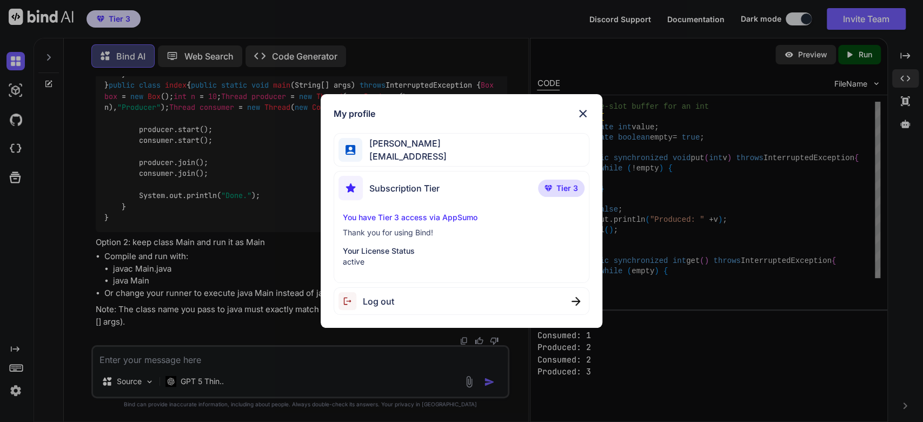
click at [353, 216] on p "You have Tier 3 access via AppSumo" at bounding box center [462, 217] width 238 height 11
click at [353, 252] on p "Your License Status" at bounding box center [462, 250] width 238 height 11
click at [353, 145] on span "Meghana Chelikani" at bounding box center [404, 143] width 84 height 13
click at [353, 110] on img at bounding box center [582, 113] width 13 height 13
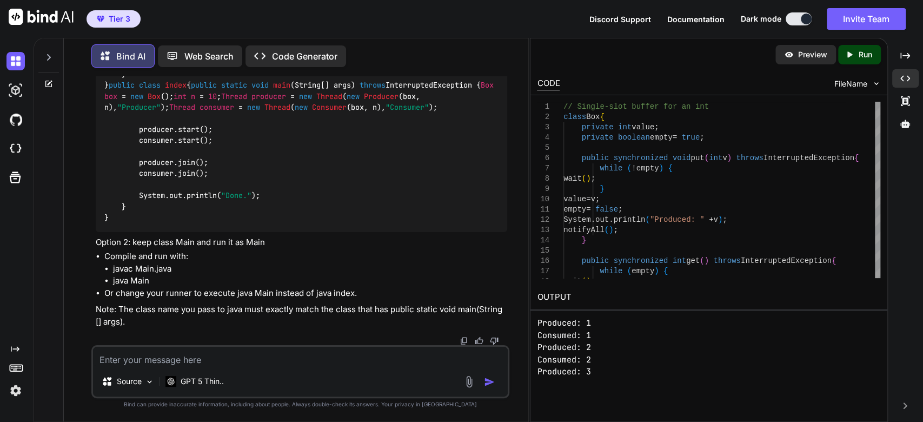
click at [15, 303] on icon "Created with Pixso." at bounding box center [15, 348] width 9 height 9
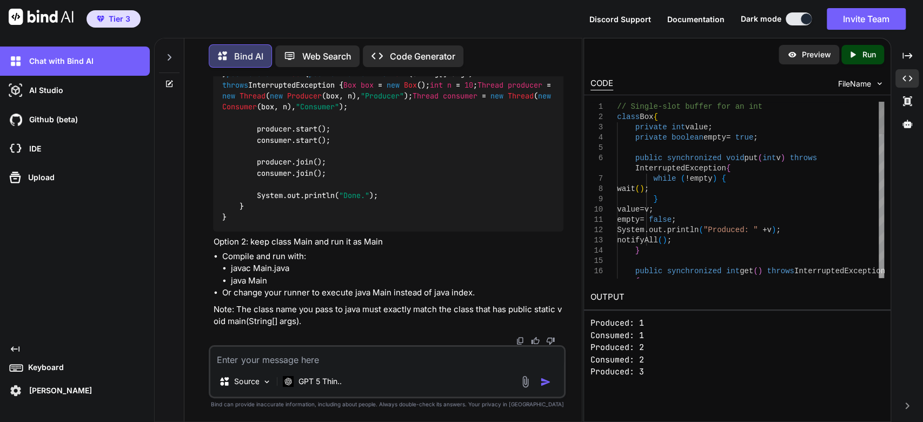
scroll to position [8067, 0]
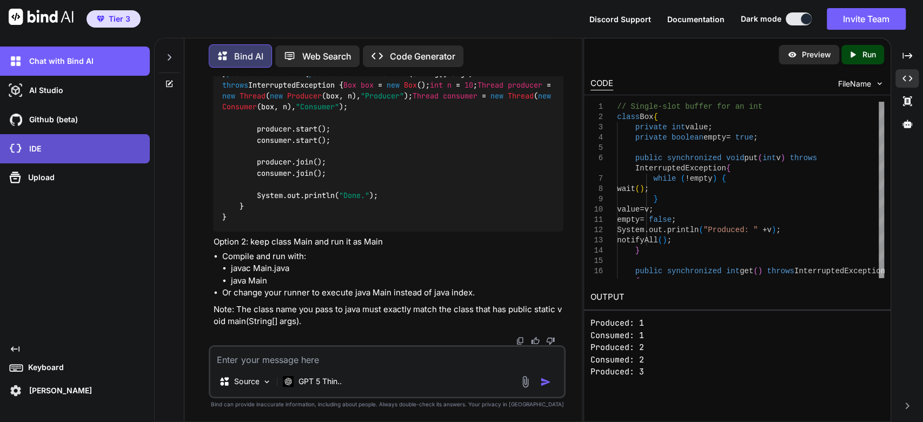
click at [91, 149] on div "IDE" at bounding box center [77, 148] width 143 height 18
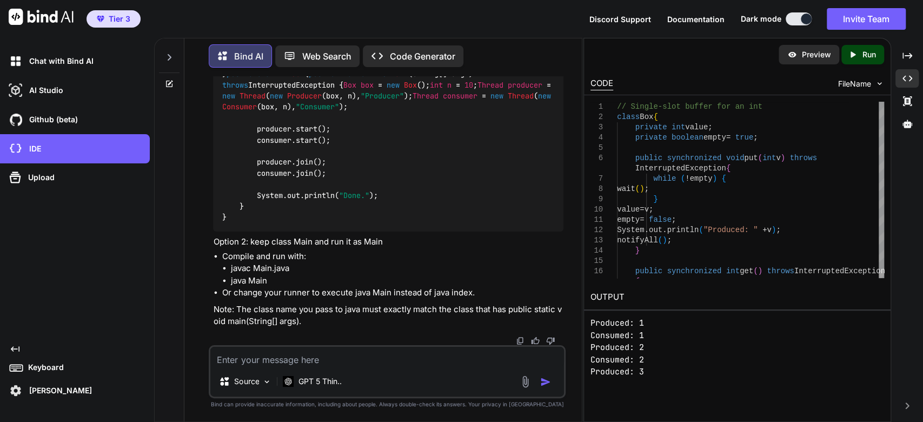
click at [125, 24] on span "Tier 3" at bounding box center [120, 19] width 22 height 11
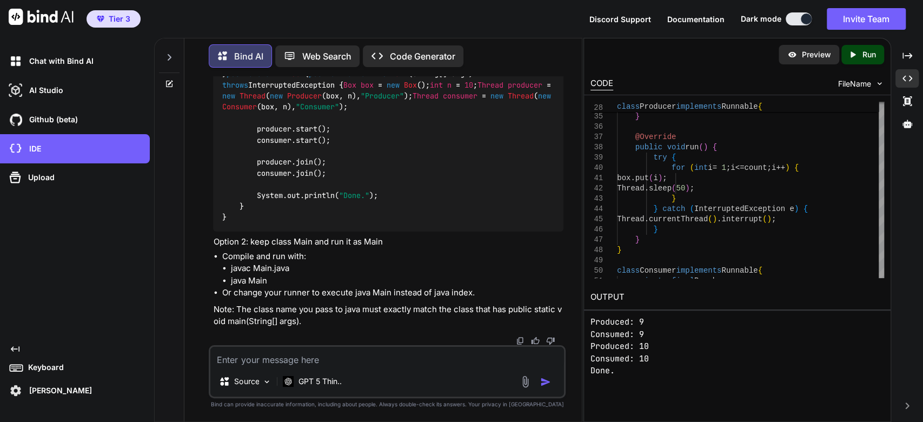
click at [353, 50] on p "Code Generator" at bounding box center [421, 56] width 65 height 13
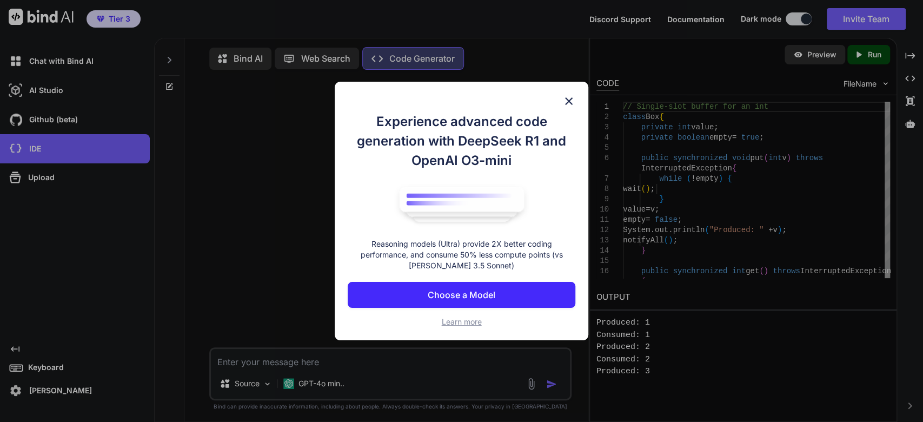
click at [353, 287] on button "Choose a Model" at bounding box center [462, 295] width 228 height 26
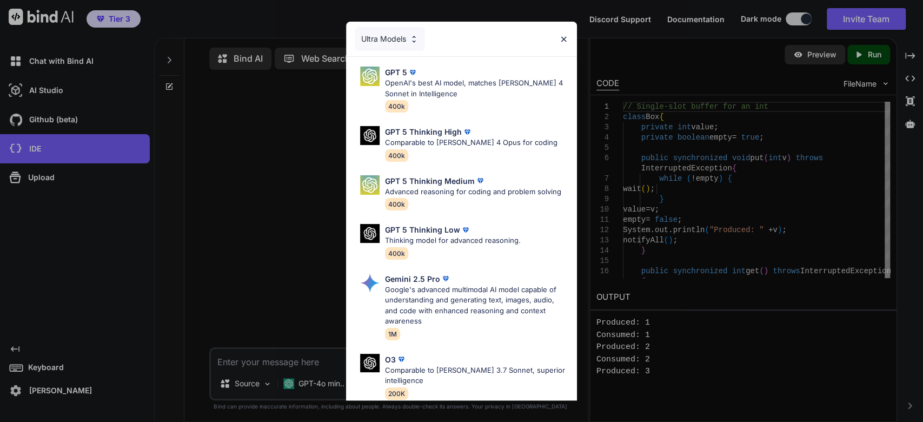
scroll to position [122, 0]
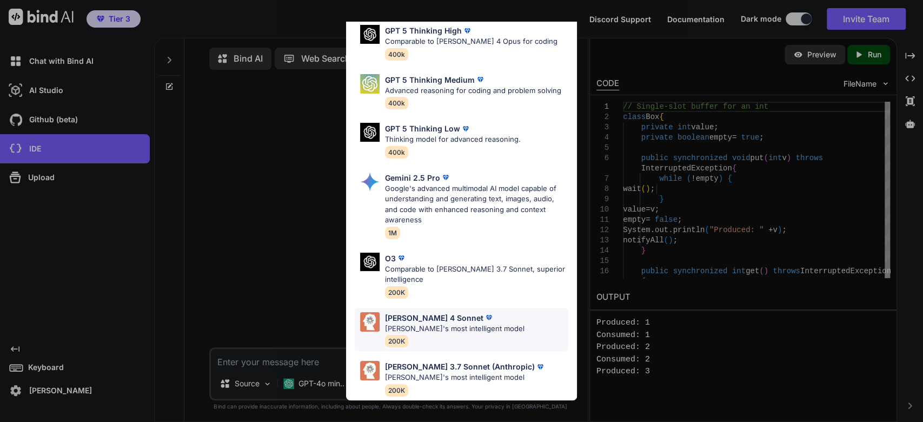
click at [353, 303] on div "[PERSON_NAME] 4 Sonnet" at bounding box center [454, 317] width 139 height 11
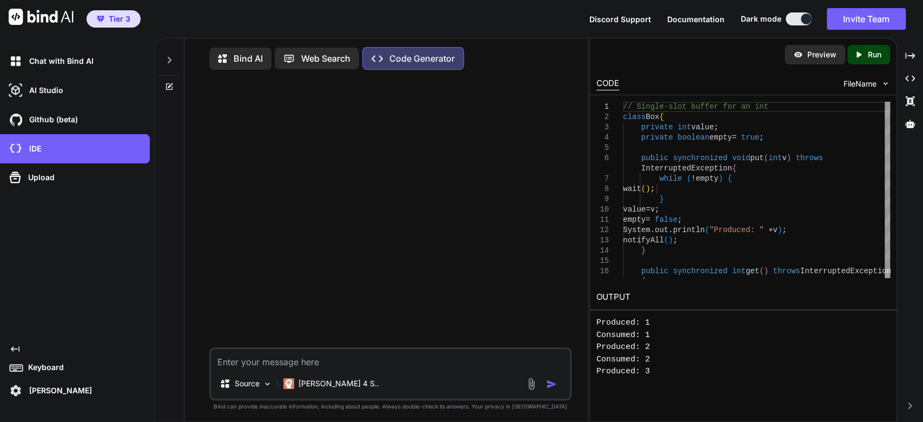
click at [353, 303] on div "Source Claude 4 S.." at bounding box center [390, 373] width 362 height 53
click at [353, 303] on textarea at bounding box center [390, 358] width 359 height 19
type textarea "Python file handling simple example"
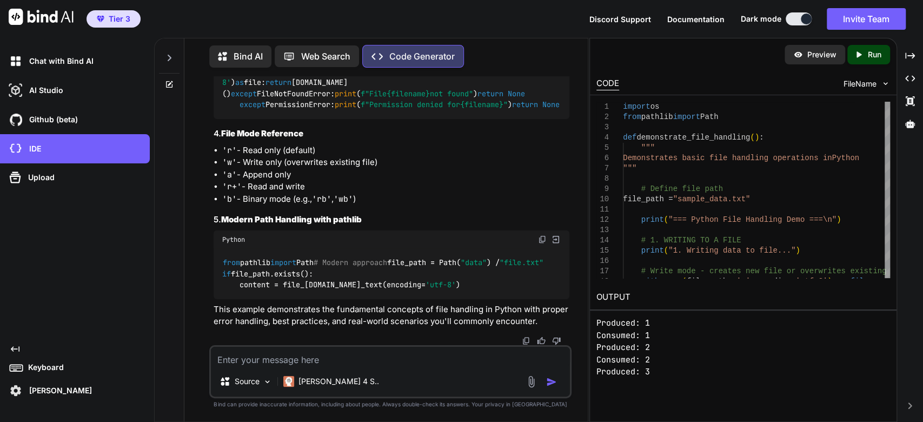
scroll to position [2900, 0]
click at [353, 78] on span "FileName" at bounding box center [859, 83] width 33 height 11
click at [353, 79] on img at bounding box center [885, 83] width 9 height 9
click at [353, 54] on p "Run" at bounding box center [875, 54] width 14 height 11
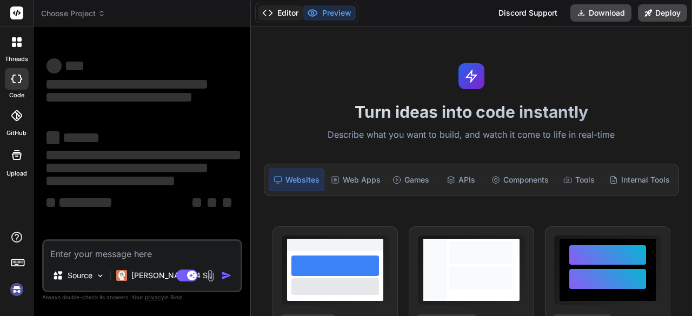
click at [278, 6] on button "Editor" at bounding box center [280, 12] width 45 height 15
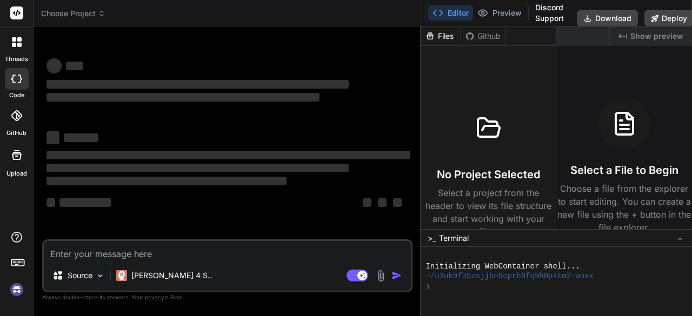
drag, startPoint x: 250, startPoint y: 60, endPoint x: 408, endPoint y: 102, distance: 163.4
click at [408, 102] on div "Bind AI Web Search Created with Pixso. Code Generator ‌ ‌ ‌ ‌ ‌ ‌ ‌ ‌ ‌ ‌ ‌ ‌ ‌…" at bounding box center [228, 171] width 388 height 290
click at [15, 16] on rect at bounding box center [16, 12] width 13 height 13
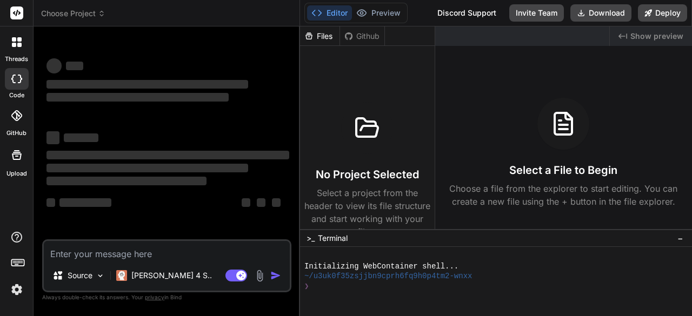
drag, startPoint x: 421, startPoint y: 56, endPoint x: 281, endPoint y: 105, distance: 147.9
click at [281, 105] on div "Bind AI Web Search Created with Pixso. Code Generator ‌ ‌ ‌ ‌ ‌ ‌ ‌ ‌ ‌ ‌ ‌ ‌ ‌…" at bounding box center [167, 171] width 267 height 290
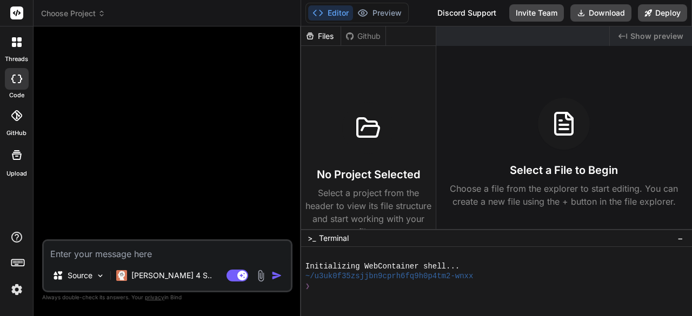
click at [19, 261] on icon at bounding box center [17, 262] width 15 height 15
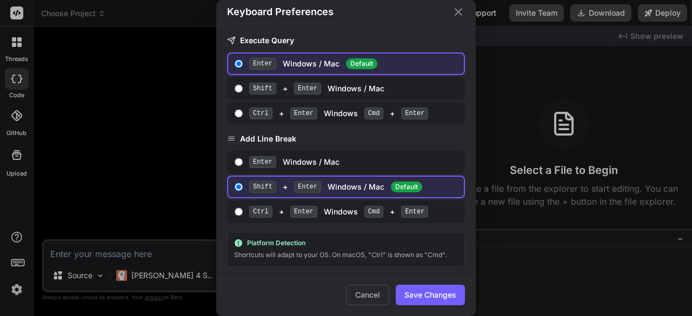
type textarea "x"
click at [455, 13] on icon "Close" at bounding box center [458, 11] width 13 height 13
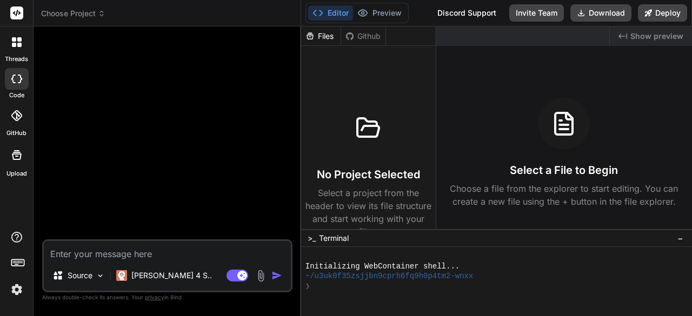
click at [14, 14] on icon at bounding box center [17, 13] width 8 height 6
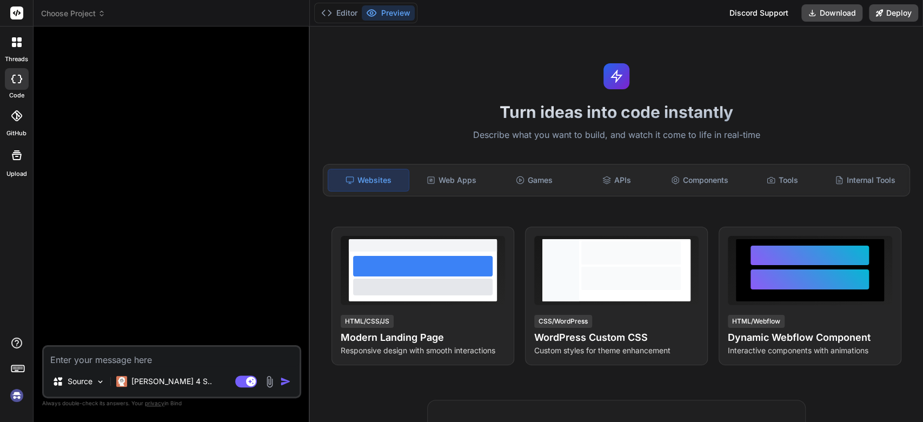
drag, startPoint x: 325, startPoint y: 120, endPoint x: 285, endPoint y: 133, distance: 42.1
click at [285, 133] on div "Bind AI Web Search Created with Pixso. Code Generator Source Claude 4 S.. Agent…" at bounding box center [172, 223] width 276 height 395
click at [602, 177] on icon at bounding box center [606, 180] width 9 height 9
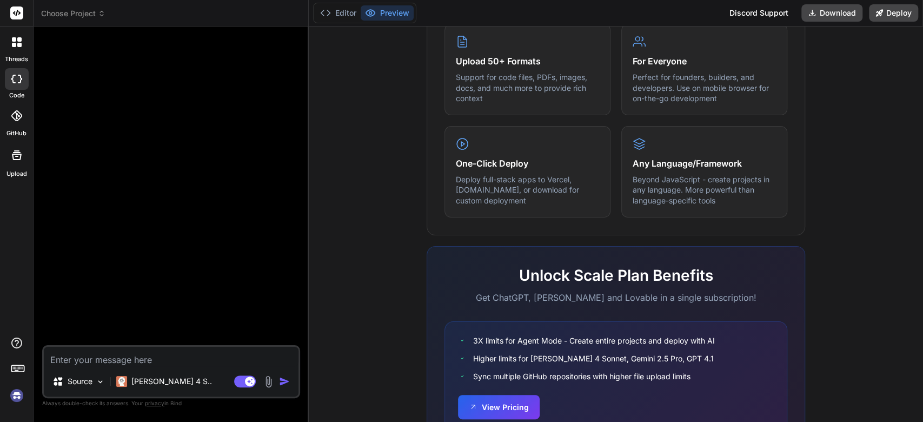
scroll to position [612, 0]
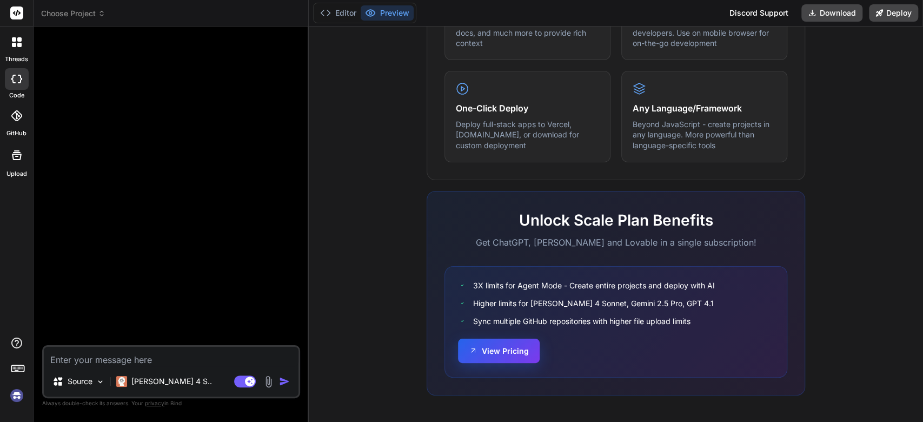
click at [479, 345] on button "View Pricing" at bounding box center [499, 350] width 82 height 24
type textarea "x"
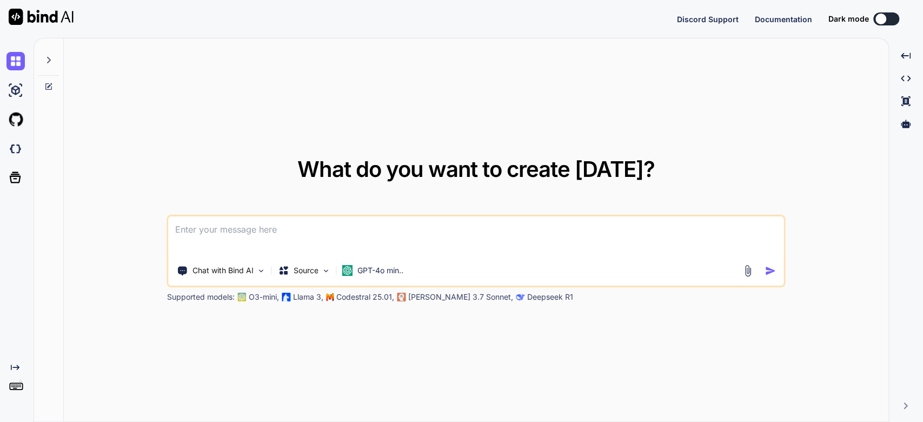
type textarea "x"
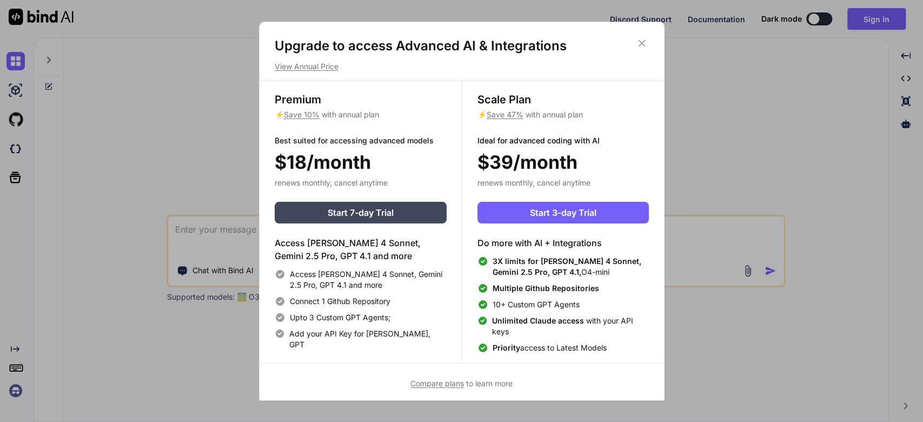
click at [644, 42] on icon at bounding box center [642, 43] width 12 height 12
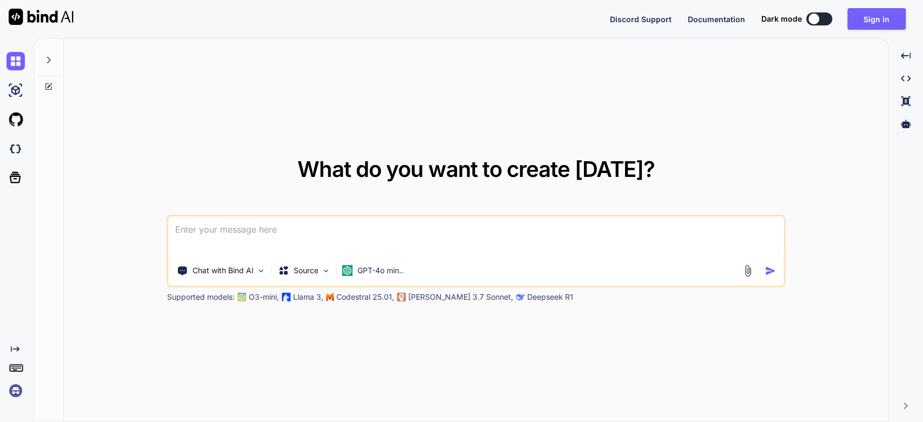
click at [186, 285] on div "Chat with Bind AI Source GPT-4o min.." at bounding box center [476, 251] width 618 height 72
click at [16, 343] on div "Created with Pixso." at bounding box center [14, 222] width 29 height 353
click at [16, 347] on icon "Created with Pixso." at bounding box center [15, 348] width 9 height 9
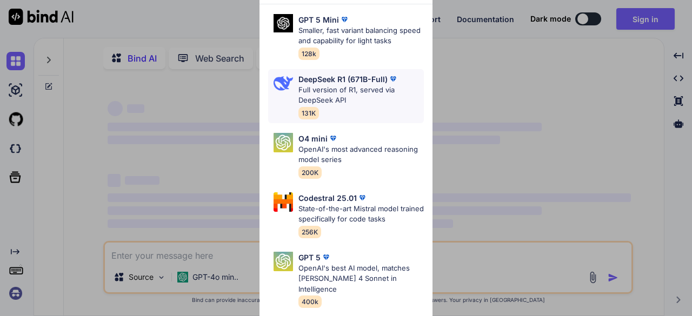
click at [347, 99] on p "Full version of R1, served via DeepSeek API" at bounding box center [360, 95] width 125 height 21
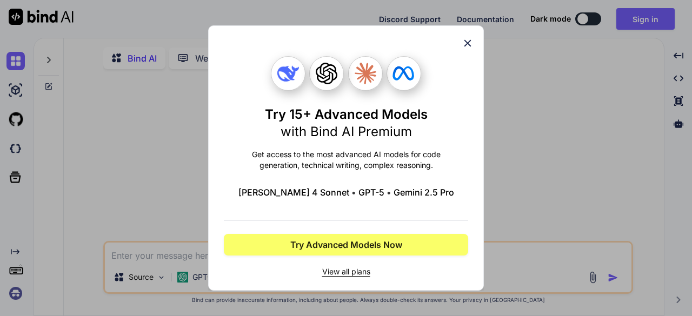
type textarea "x"
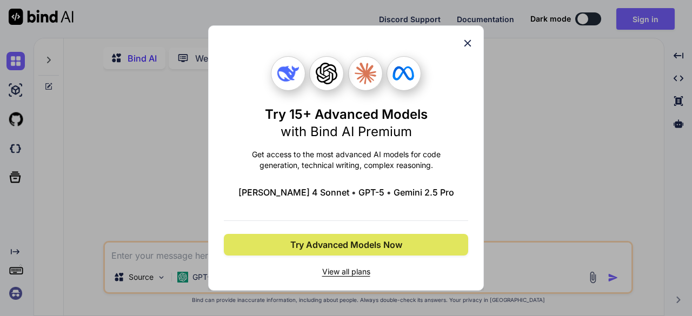
click at [374, 237] on button "Try Advanced Models Now" at bounding box center [346, 245] width 244 height 22
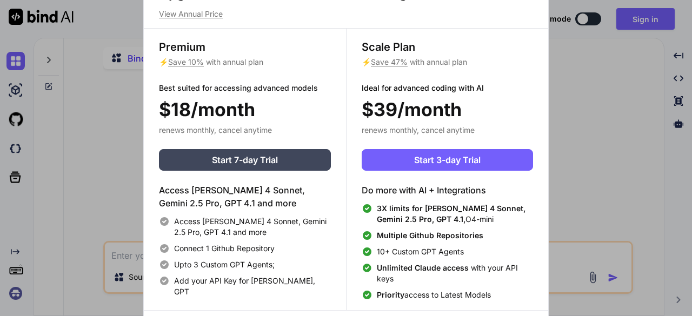
click at [621, 95] on div "Upgrade to access Advanced AI & Integrations View Annual Price Premium ⚡ Save 1…" at bounding box center [346, 158] width 692 height 316
